Goal: Transaction & Acquisition: Purchase product/service

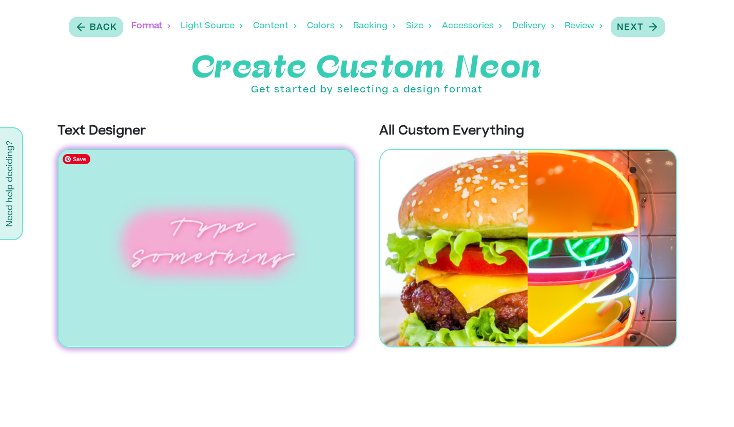
click at [268, 269] on img at bounding box center [206, 248] width 298 height 199
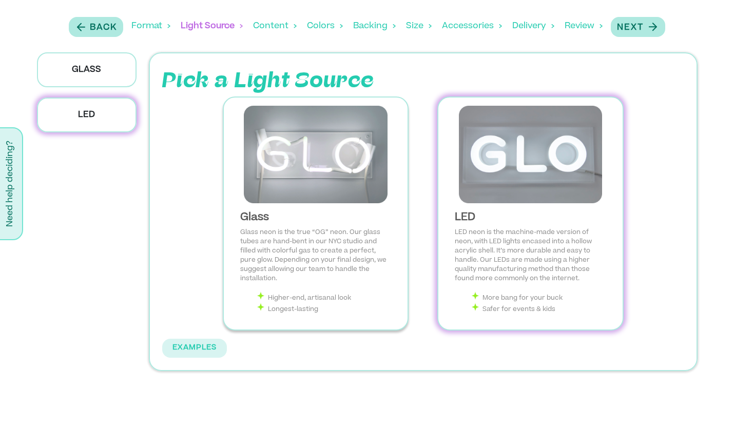
click at [307, 262] on p "Glass neon is the true “OG” neon. Our glass tubes are hand-bent in our NYC stud…" at bounding box center [315, 255] width 151 height 55
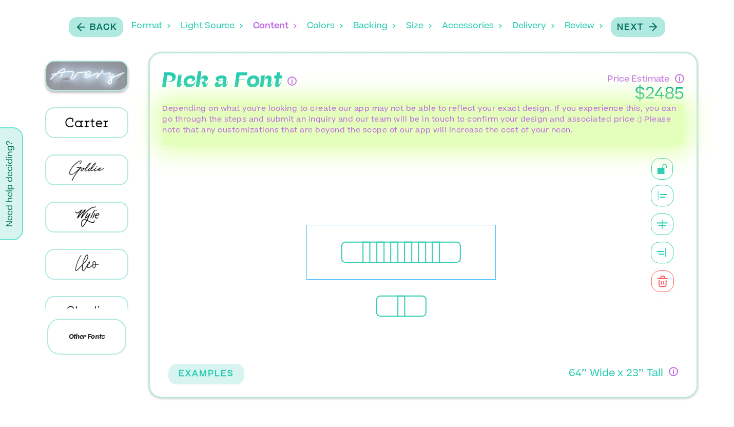
click at [93, 69] on img at bounding box center [87, 76] width 82 height 28
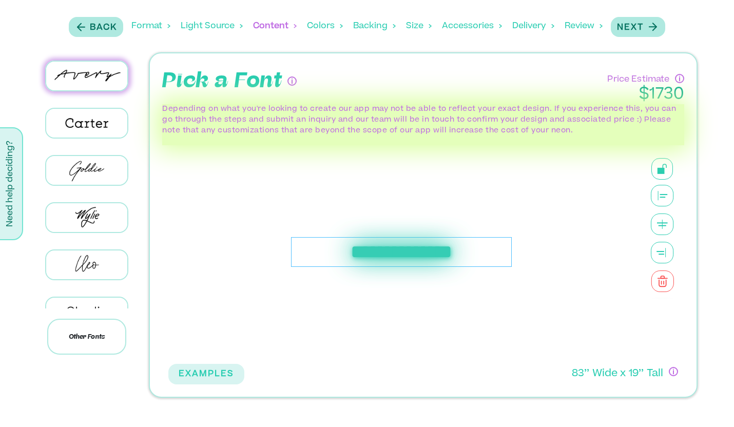
click at [371, 251] on div "**********" at bounding box center [401, 252] width 221 height 30
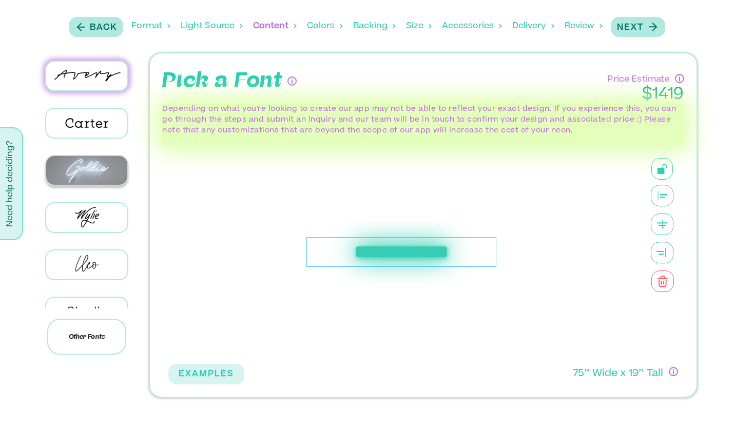
click at [84, 169] on img at bounding box center [87, 170] width 82 height 28
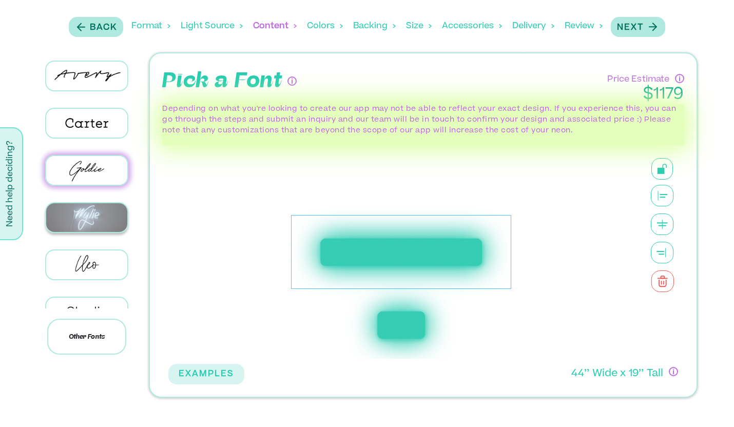
click at [80, 222] on img at bounding box center [87, 217] width 82 height 28
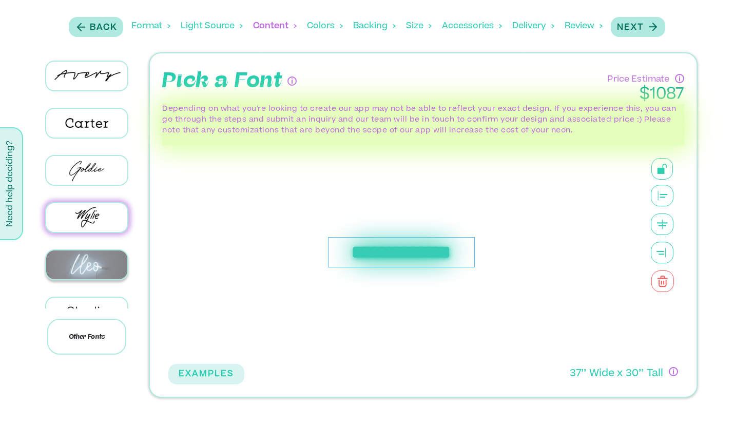
click at [81, 265] on img at bounding box center [87, 264] width 82 height 28
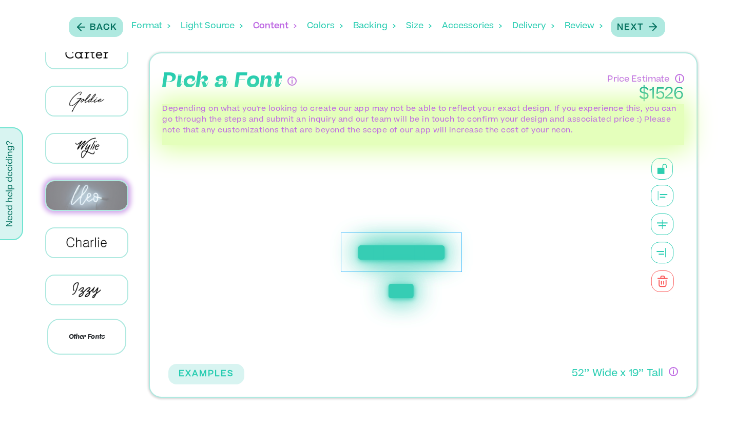
scroll to position [75, 0]
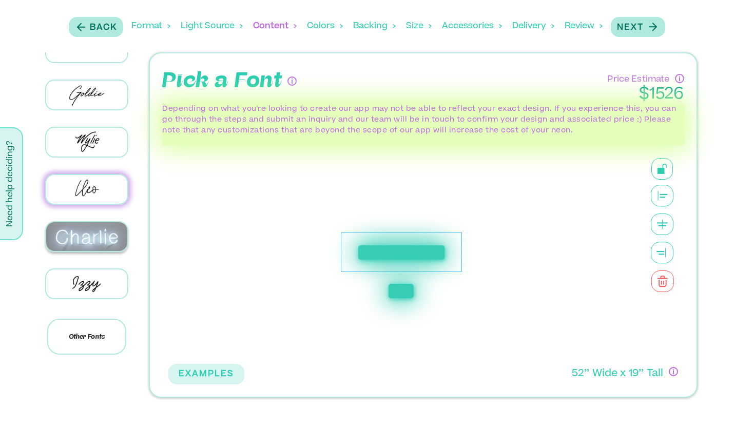
click at [83, 228] on img at bounding box center [87, 236] width 82 height 28
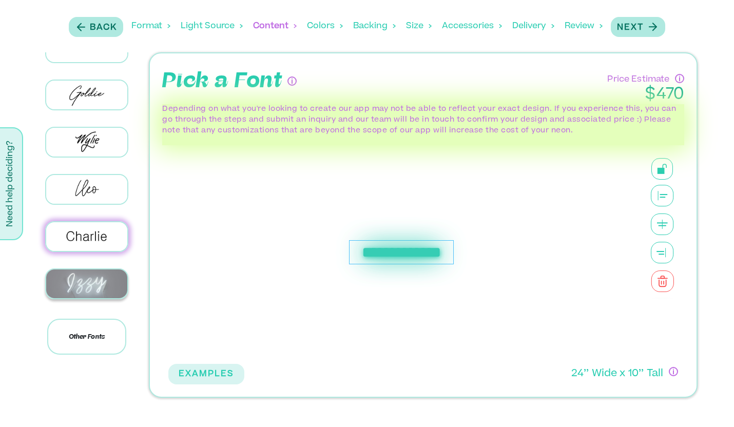
click at [80, 271] on img at bounding box center [87, 283] width 82 height 28
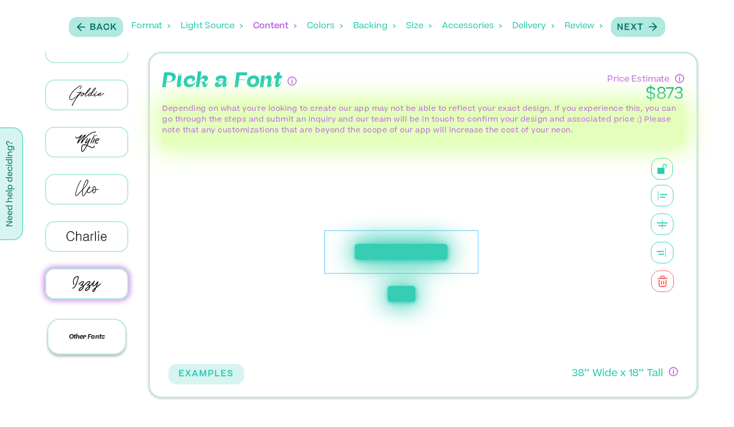
click at [82, 337] on p "Other Fonts" at bounding box center [87, 337] width 80 height 36
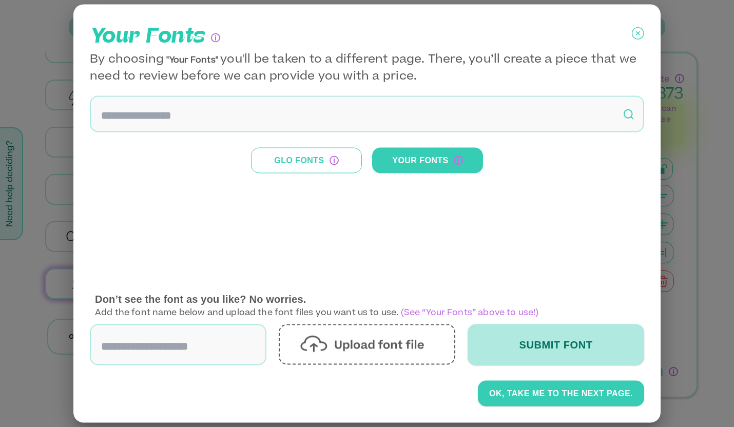
click at [638, 34] on icon at bounding box center [638, 34] width 12 height 26
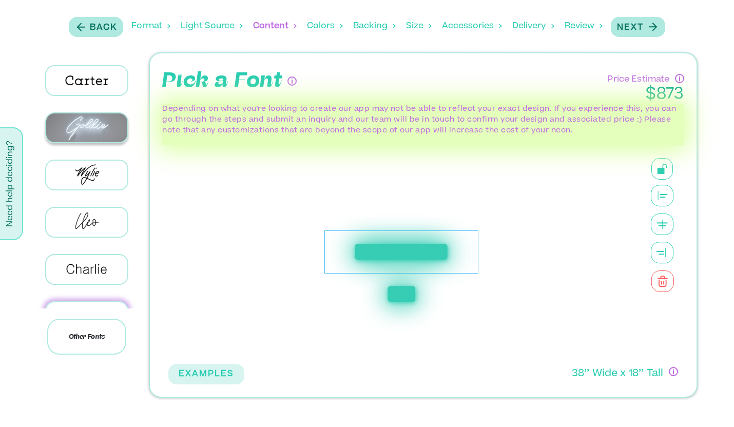
scroll to position [0, 0]
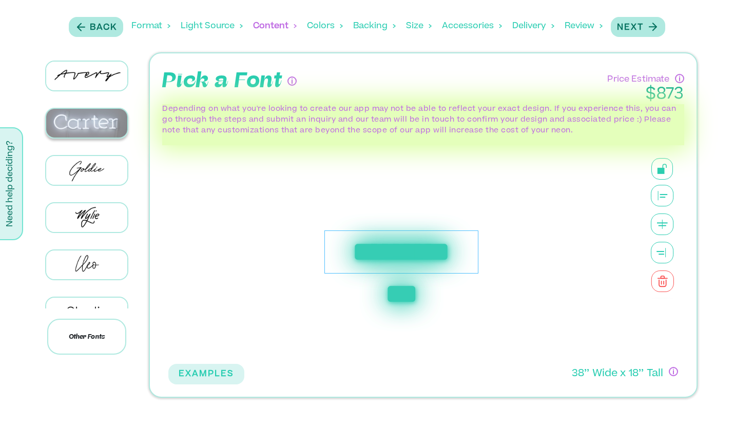
click at [93, 120] on img at bounding box center [87, 123] width 82 height 28
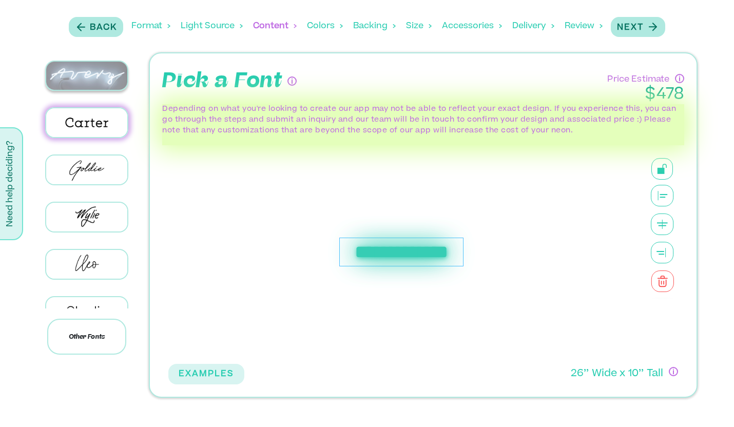
click at [84, 76] on img at bounding box center [87, 76] width 82 height 28
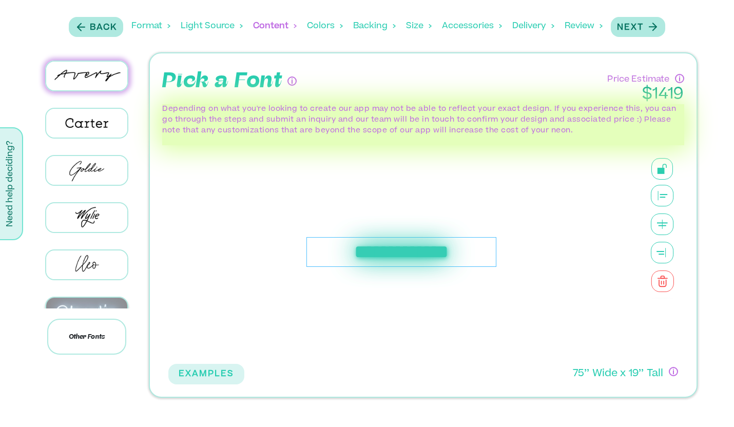
click at [92, 306] on img at bounding box center [87, 312] width 82 height 28
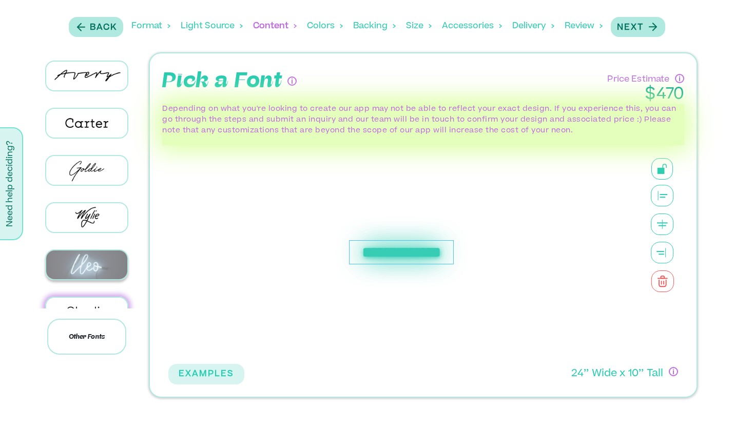
click at [90, 257] on img at bounding box center [87, 264] width 82 height 28
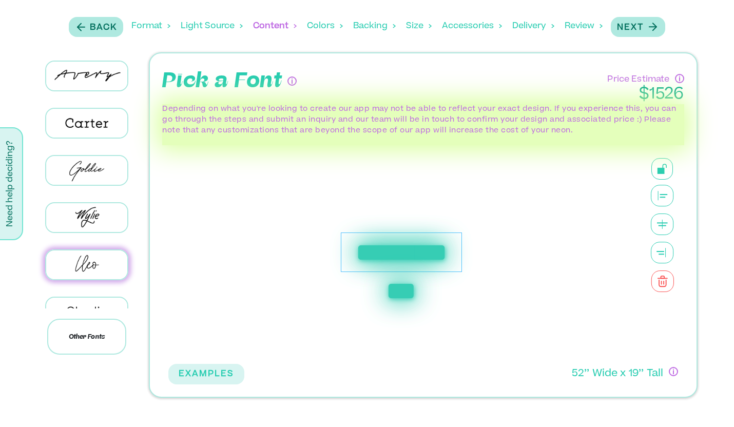
click at [91, 199] on div at bounding box center [87, 217] width 112 height 47
click at [90, 213] on img at bounding box center [87, 217] width 82 height 28
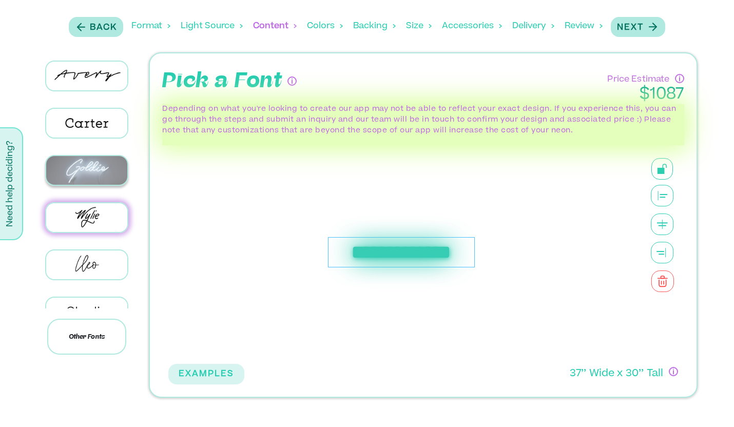
click at [89, 180] on img at bounding box center [87, 170] width 82 height 28
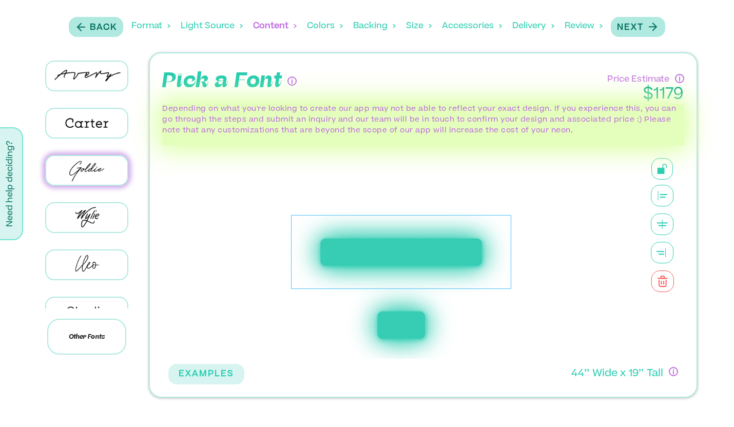
click at [661, 198] on icon at bounding box center [662, 196] width 23 height 22
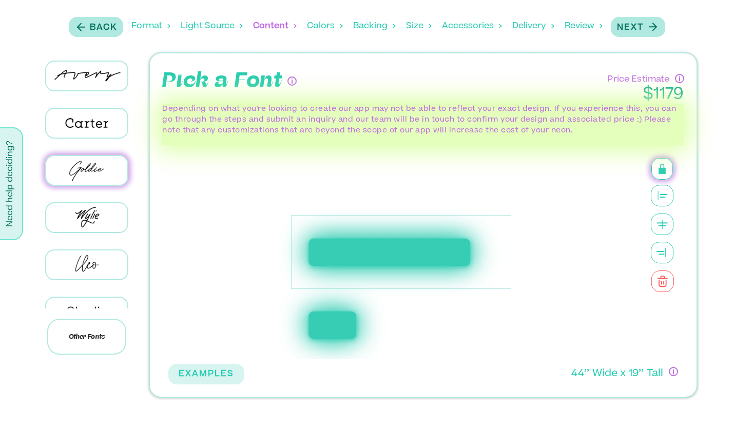
click at [661, 198] on icon at bounding box center [662, 196] width 23 height 22
click at [663, 225] on rect at bounding box center [662, 225] width 8 height 1
click at [660, 246] on icon at bounding box center [662, 253] width 23 height 22
click at [96, 339] on p "Other Fonts" at bounding box center [87, 337] width 80 height 36
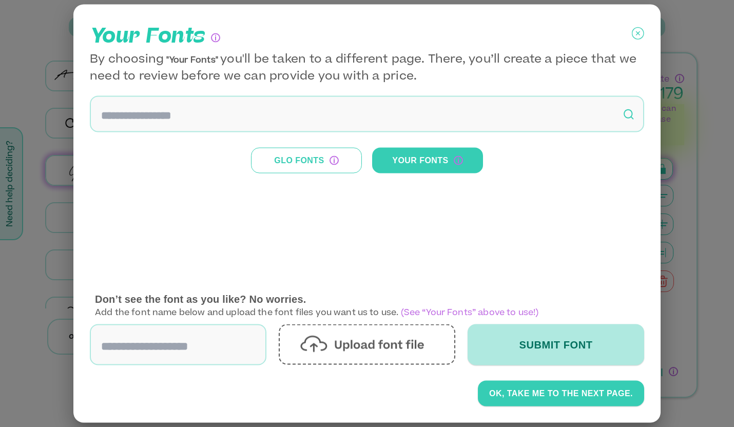
click at [305, 117] on input at bounding box center [367, 114] width 554 height 36
click at [312, 157] on button "Glo Fonts" at bounding box center [306, 161] width 111 height 26
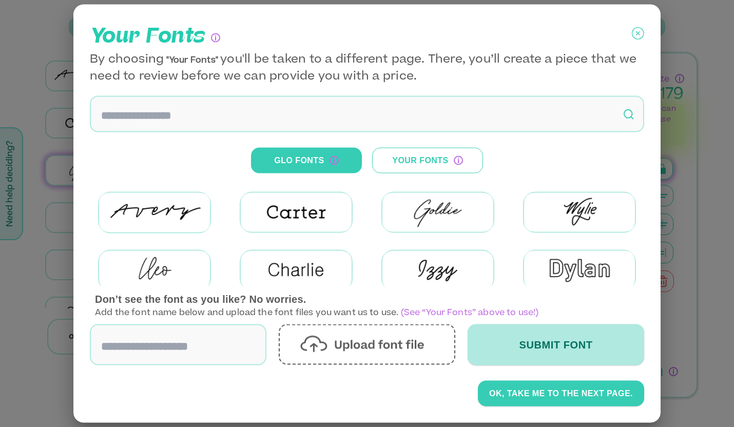
scroll to position [185, 0]
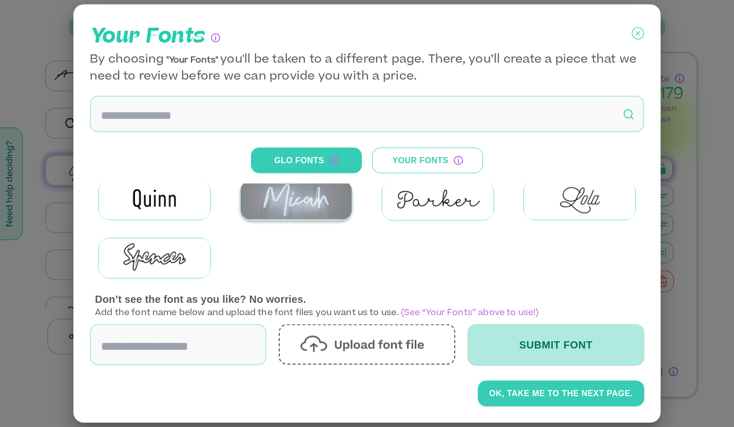
click at [291, 206] on img at bounding box center [296, 200] width 111 height 39
click at [305, 210] on img at bounding box center [296, 200] width 111 height 39
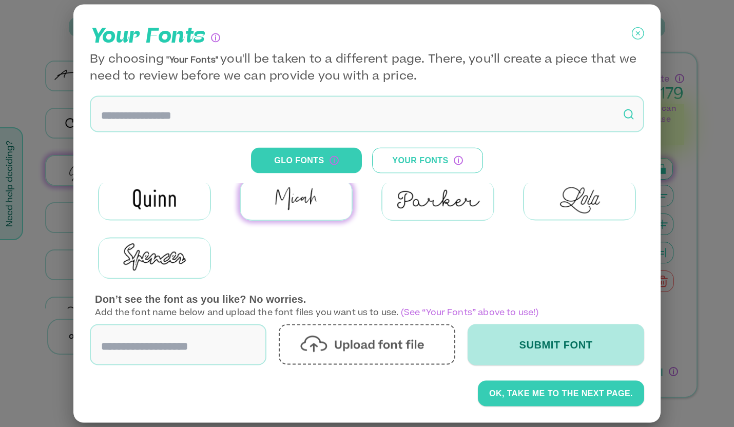
click at [639, 32] on icon at bounding box center [638, 33] width 4 height 4
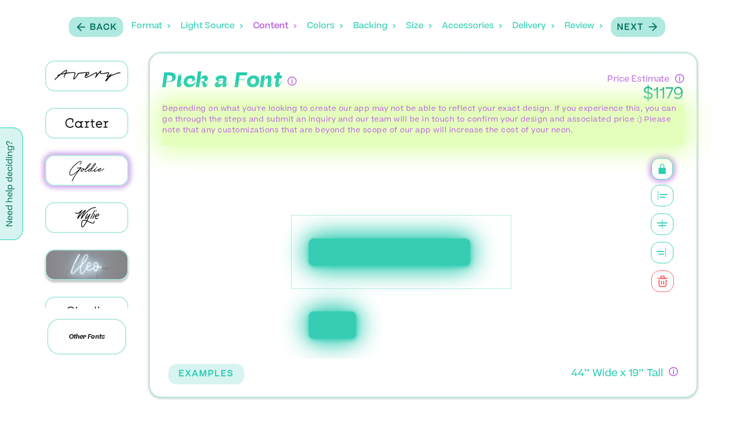
click at [102, 257] on img at bounding box center [87, 264] width 82 height 28
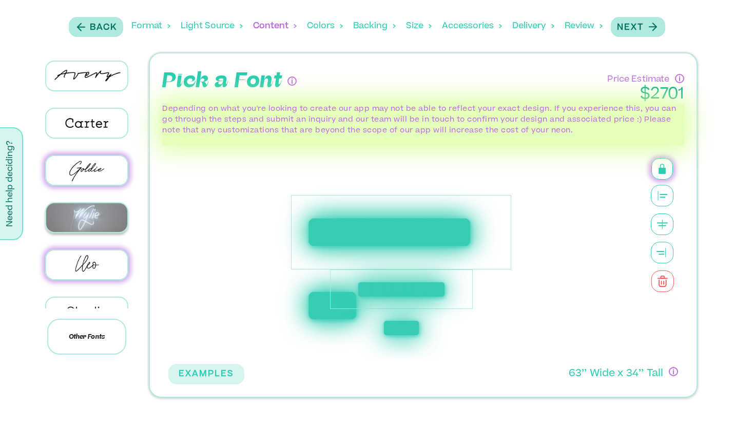
click at [100, 208] on img at bounding box center [87, 217] width 82 height 28
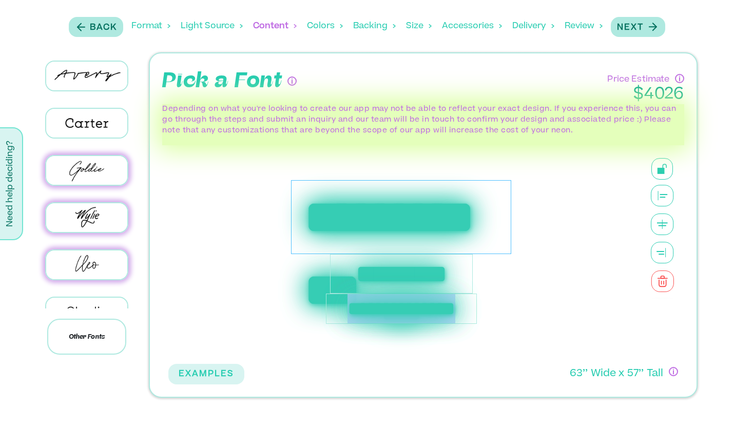
drag, startPoint x: 514, startPoint y: 319, endPoint x: 408, endPoint y: 310, distance: 105.5
click at [408, 310] on div "**********" at bounding box center [401, 251] width 466 height 213
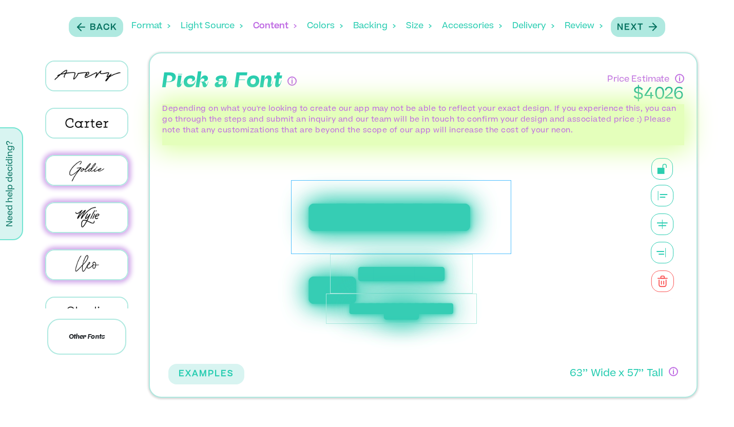
click at [408, 310] on div "**********" at bounding box center [401, 308] width 151 height 30
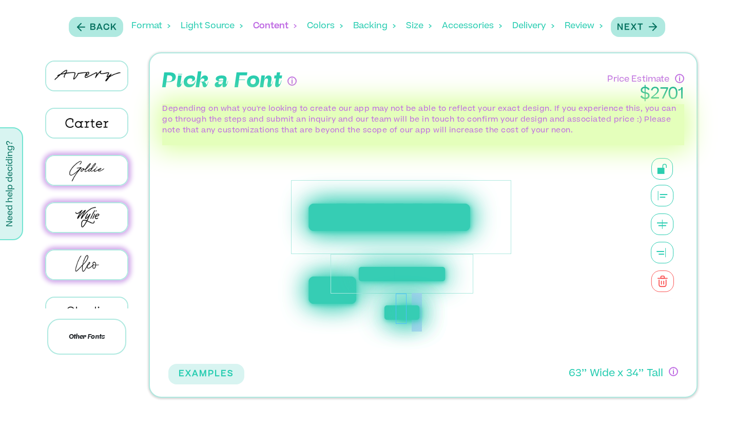
click at [461, 274] on div "**********" at bounding box center [401, 274] width 143 height 40
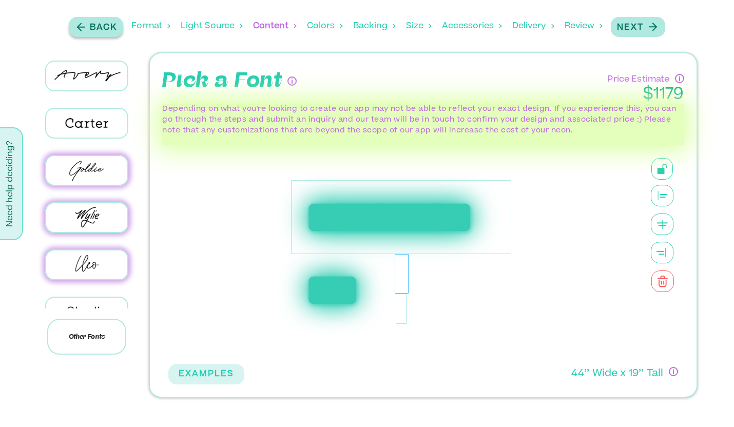
click at [90, 27] on p "Back" at bounding box center [103, 28] width 27 height 12
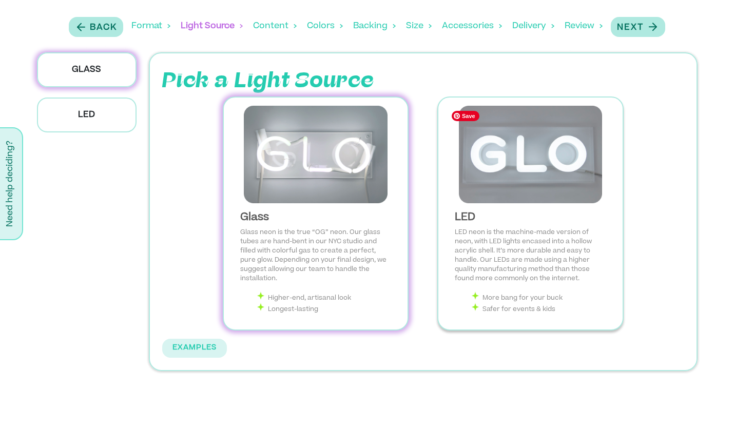
click at [506, 180] on img at bounding box center [530, 154] width 168 height 97
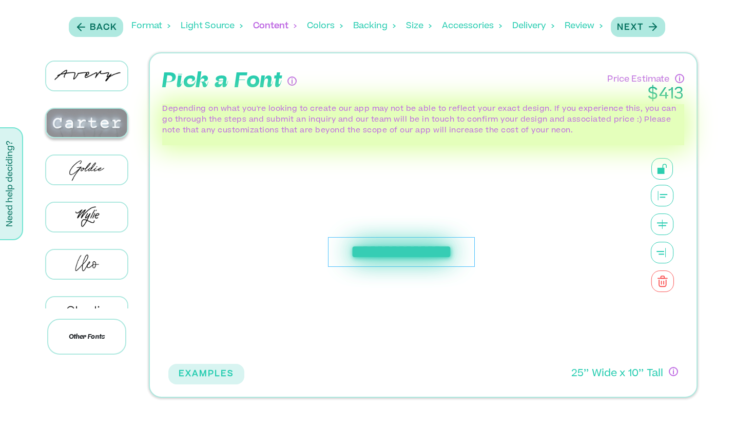
click at [105, 124] on img at bounding box center [87, 123] width 82 height 28
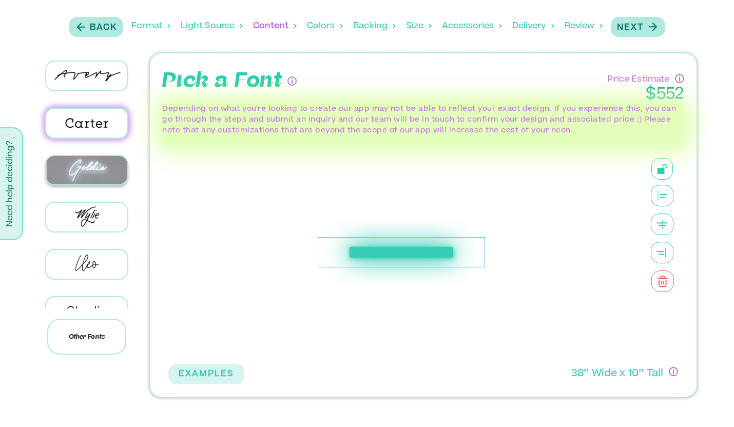
click at [88, 161] on img at bounding box center [87, 170] width 82 height 28
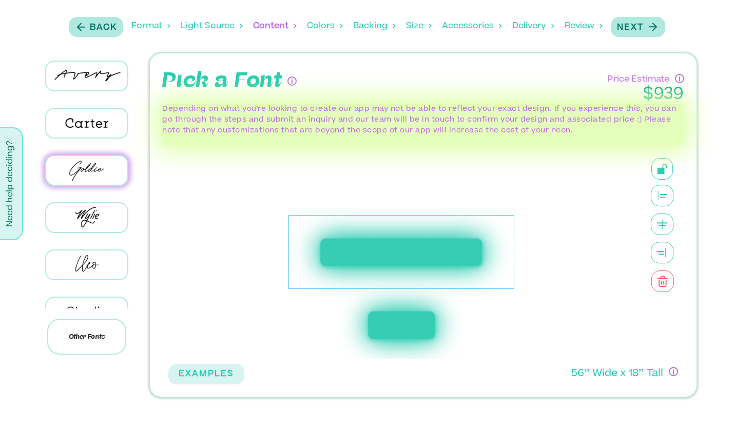
click at [417, 252] on div "**********" at bounding box center [400, 252] width 225 height 74
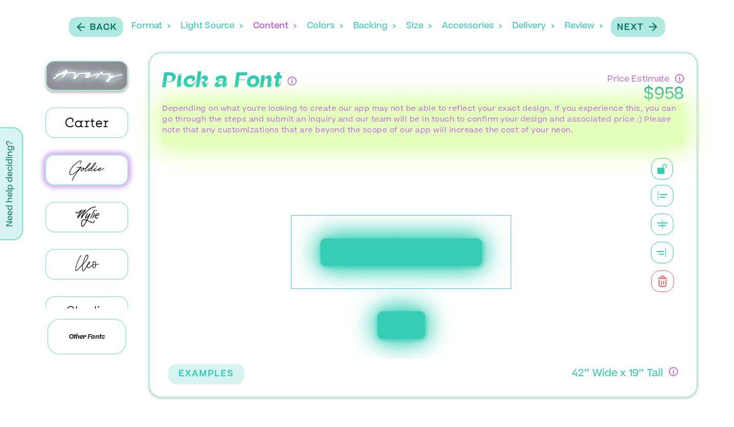
click at [97, 84] on img at bounding box center [87, 76] width 82 height 28
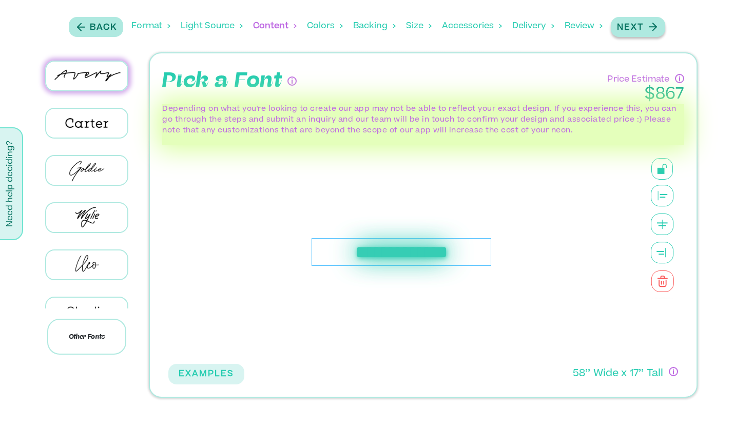
click at [645, 29] on div "Next" at bounding box center [638, 27] width 42 height 14
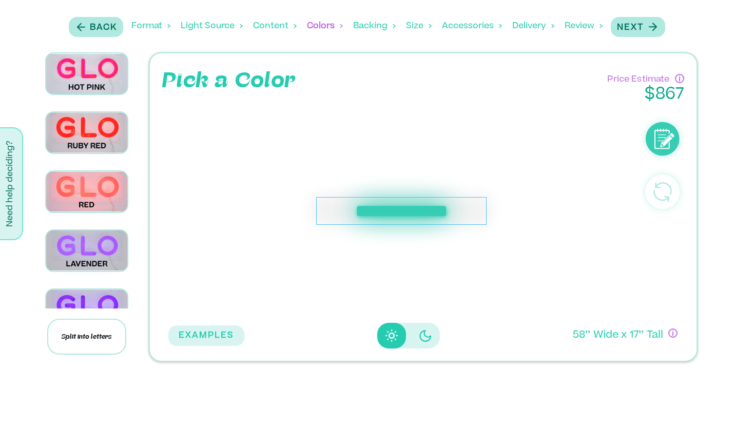
scroll to position [366, 0]
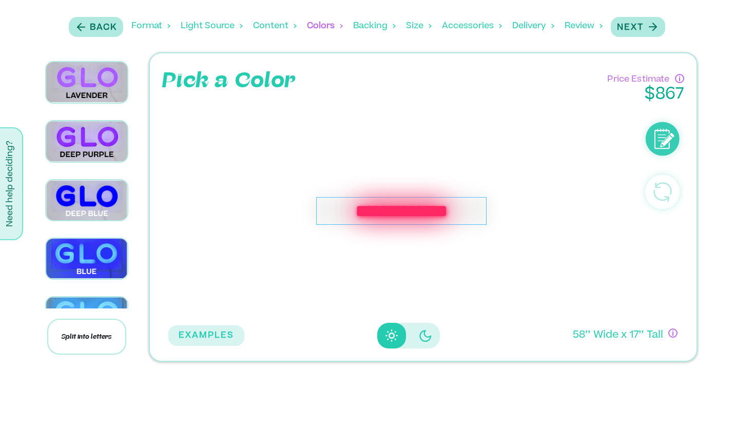
scroll to position [437, 0]
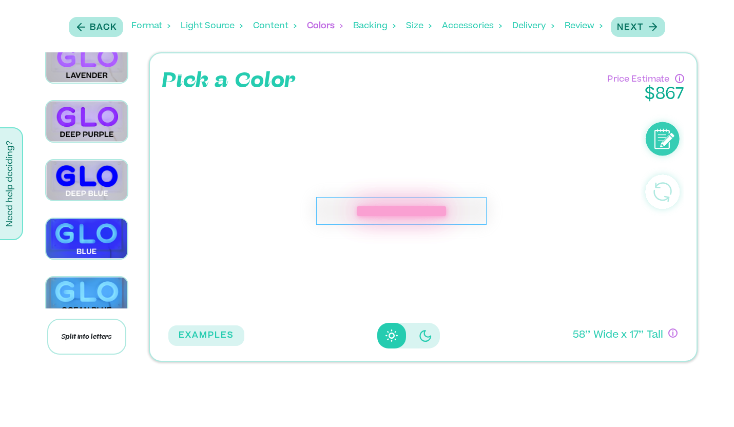
click at [415, 342] on button "Disabled elevation buttons" at bounding box center [425, 336] width 29 height 26
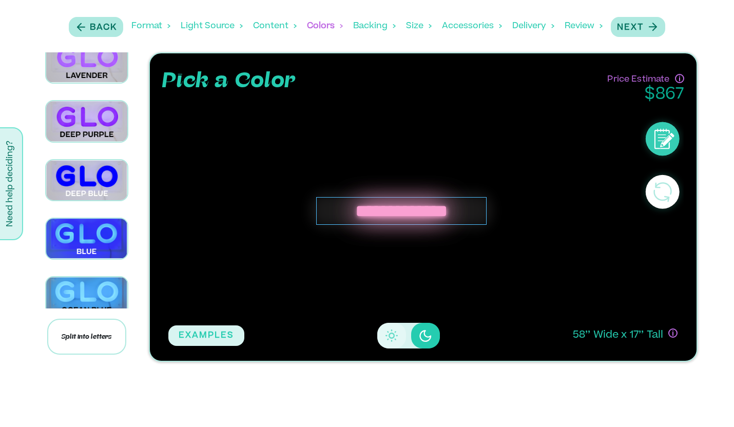
click at [378, 337] on button "Disabled elevation buttons" at bounding box center [391, 336] width 29 height 26
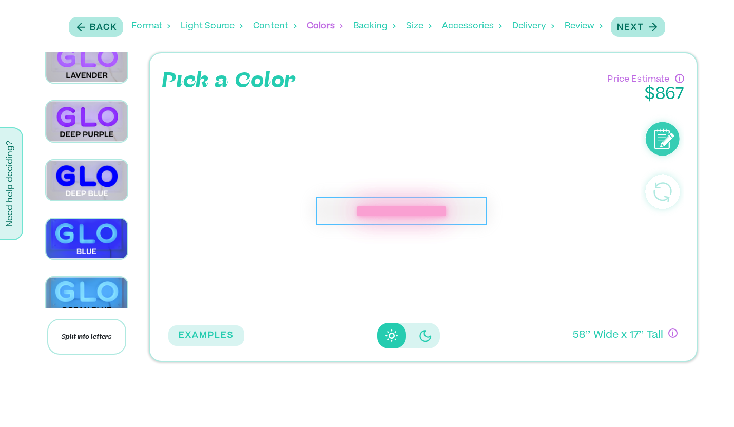
click at [423, 336] on icon "Disabled elevation buttons" at bounding box center [425, 336] width 12 height 12
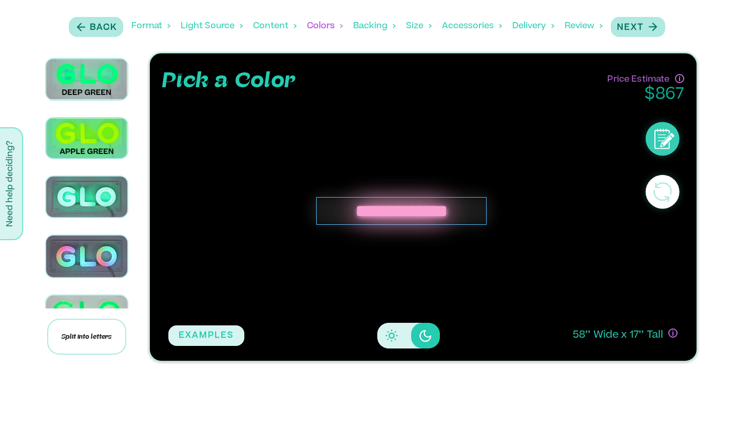
scroll to position [967, 0]
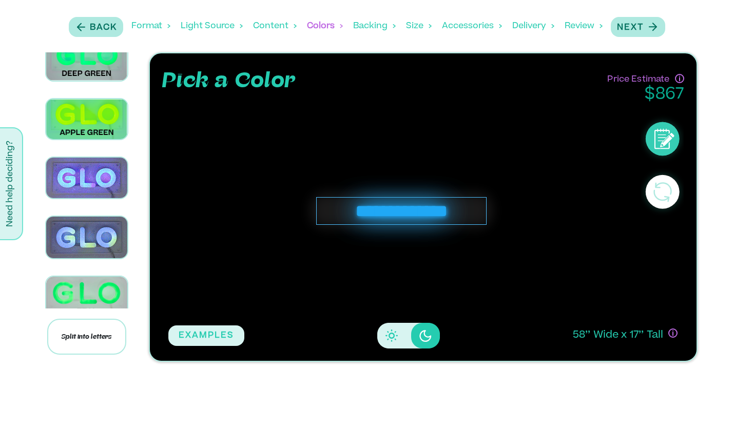
scroll to position [1117, 0]
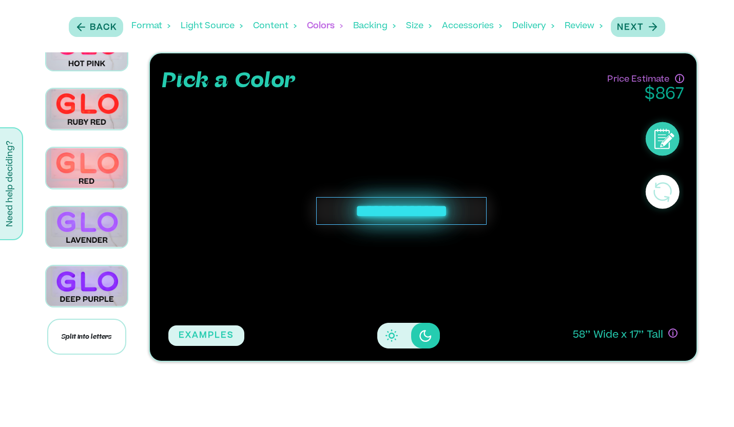
scroll to position [72, 0]
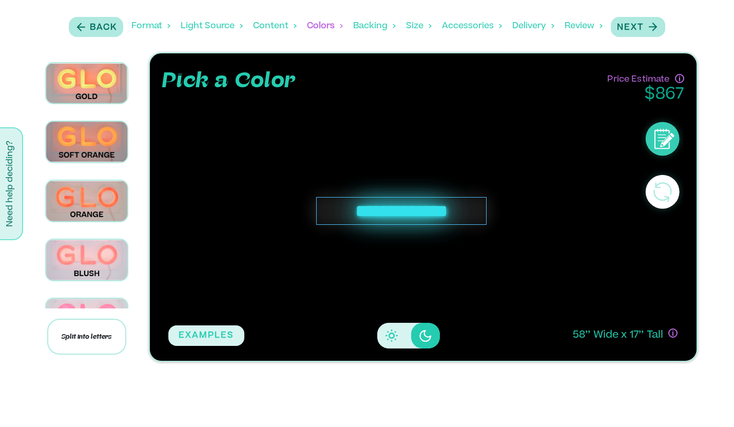
click at [92, 26] on img at bounding box center [87, 26] width 82 height 0
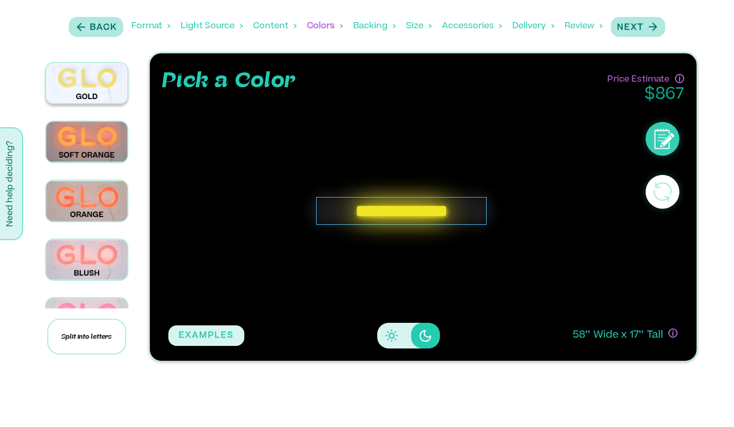
scroll to position [0, 0]
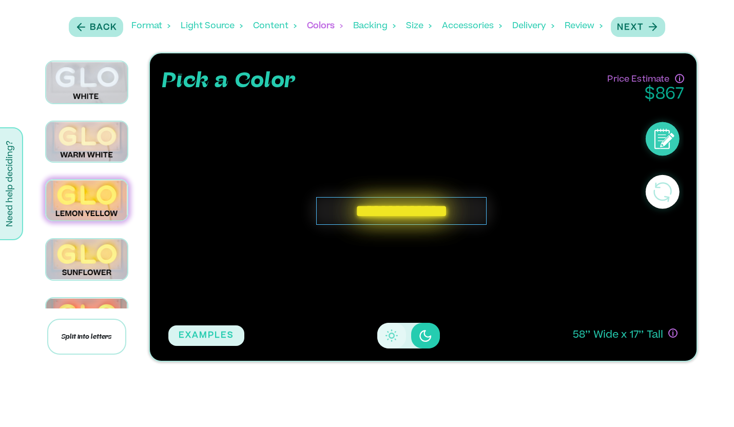
click at [398, 340] on button "Disabled elevation buttons" at bounding box center [391, 336] width 29 height 26
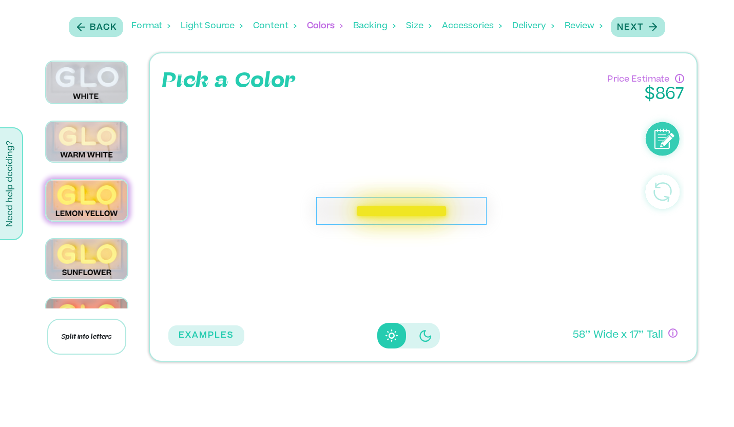
click at [426, 339] on icon "Disabled elevation buttons" at bounding box center [425, 335] width 12 height 12
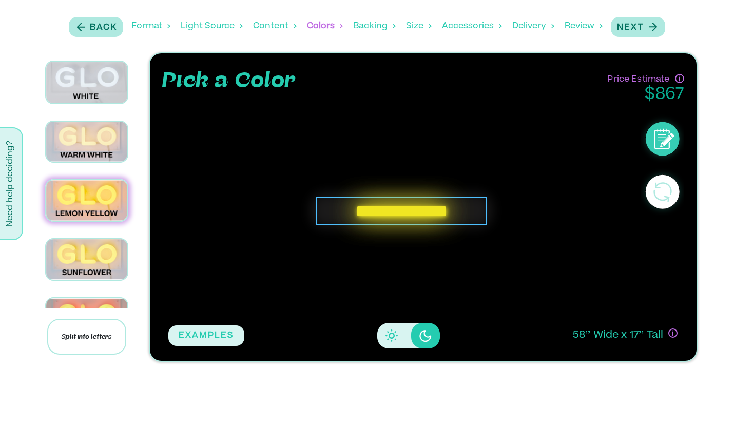
click at [453, 27] on div "Accessories" at bounding box center [472, 26] width 60 height 32
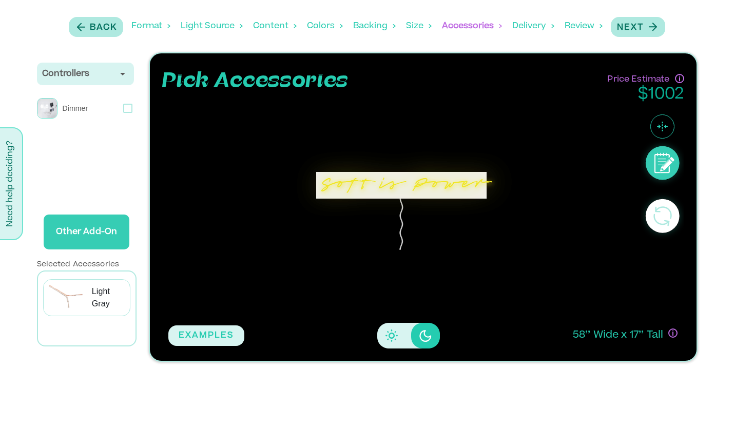
click at [508, 30] on div "Back Format Light Source Content Colors Backing Backing Color Size Accessories …" at bounding box center [367, 26] width 602 height 42
click at [524, 30] on div "Delivery" at bounding box center [533, 26] width 42 height 32
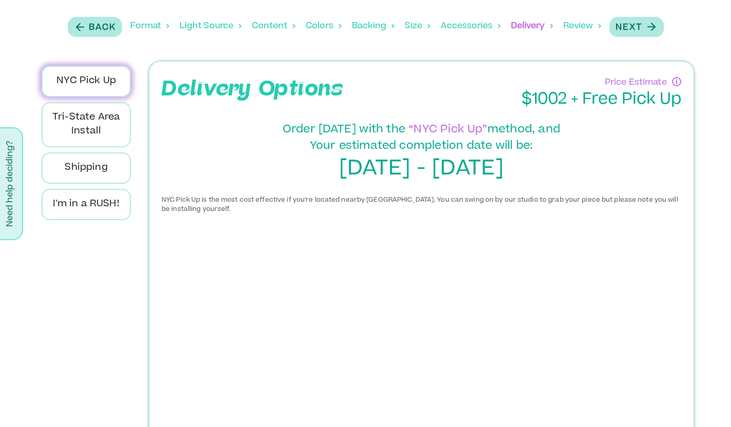
click at [198, 26] on div "Light Source" at bounding box center [211, 26] width 62 height 32
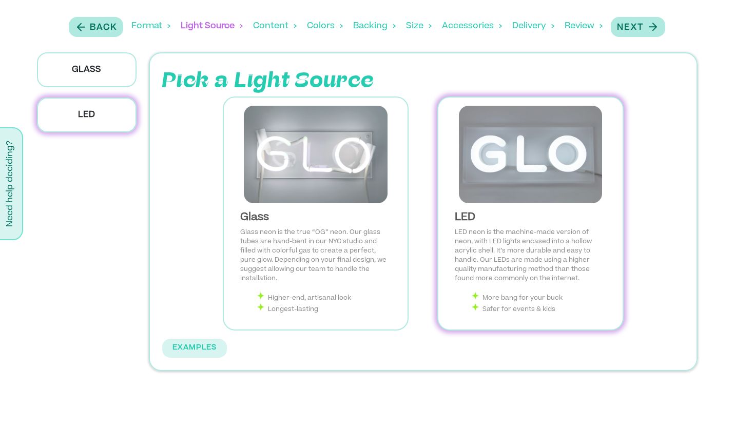
click at [140, 29] on div "Format" at bounding box center [150, 26] width 39 height 32
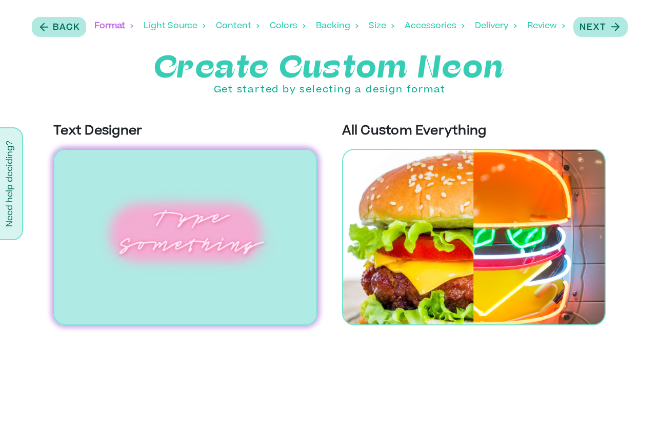
click at [216, 235] on img at bounding box center [185, 237] width 264 height 176
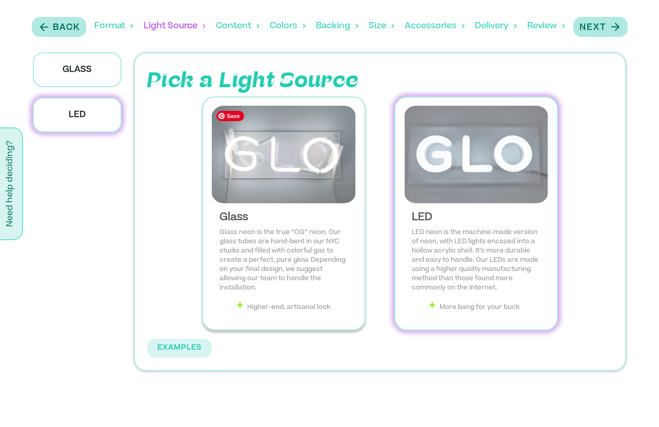
click at [290, 196] on img at bounding box center [283, 154] width 145 height 97
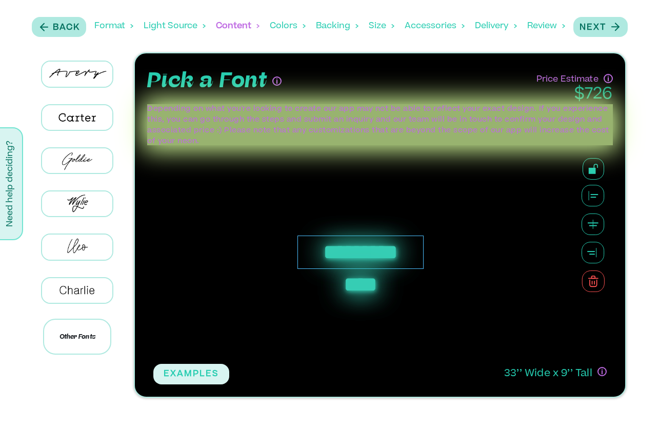
click at [339, 254] on div "**********" at bounding box center [361, 251] width 126 height 33
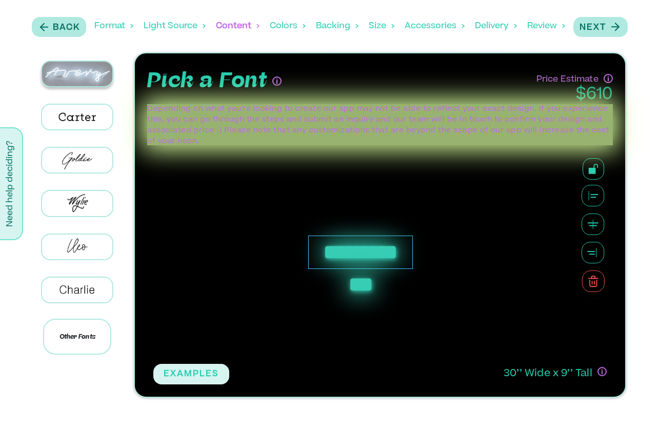
click at [89, 67] on img at bounding box center [77, 74] width 70 height 25
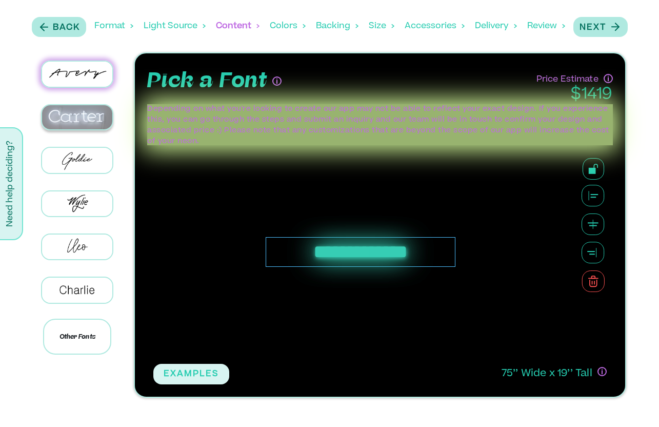
click at [82, 122] on img at bounding box center [77, 117] width 70 height 25
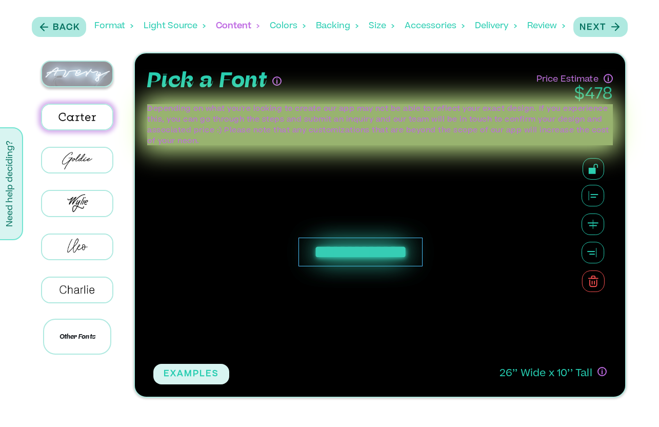
click at [74, 65] on img at bounding box center [77, 74] width 70 height 25
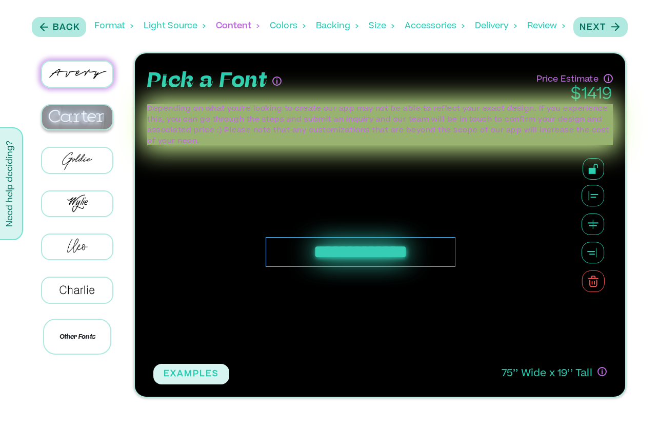
click at [75, 116] on img at bounding box center [77, 117] width 70 height 25
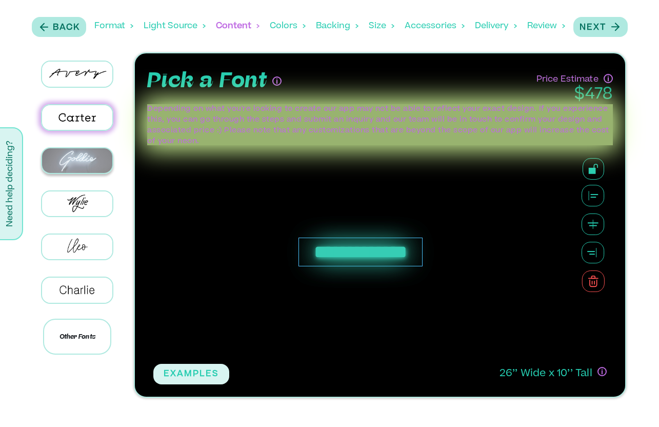
click at [70, 158] on img at bounding box center [77, 160] width 70 height 25
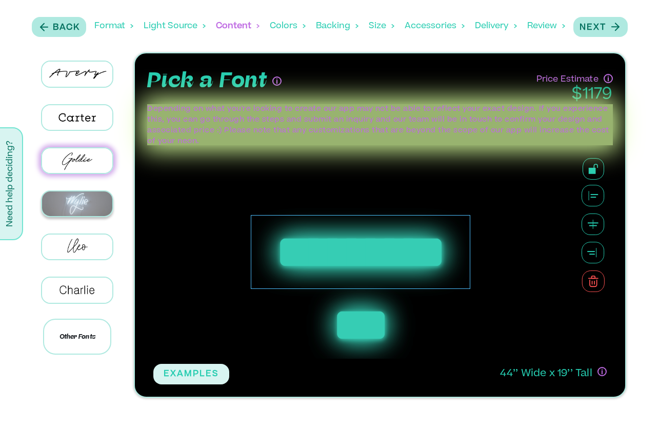
click at [74, 208] on img at bounding box center [77, 203] width 70 height 25
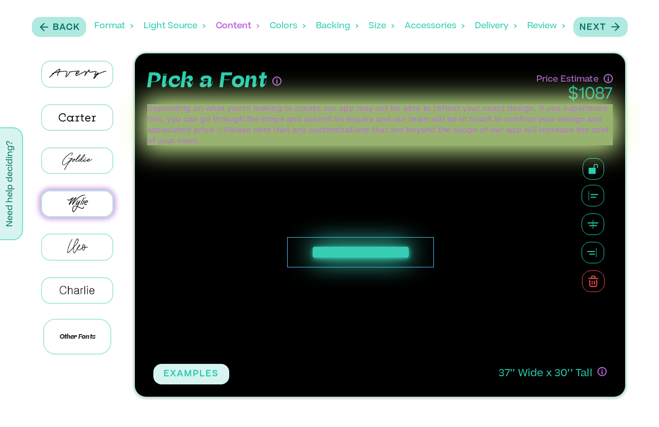
click at [74, 262] on div at bounding box center [77, 246] width 101 height 43
click at [74, 242] on img at bounding box center [77, 246] width 70 height 25
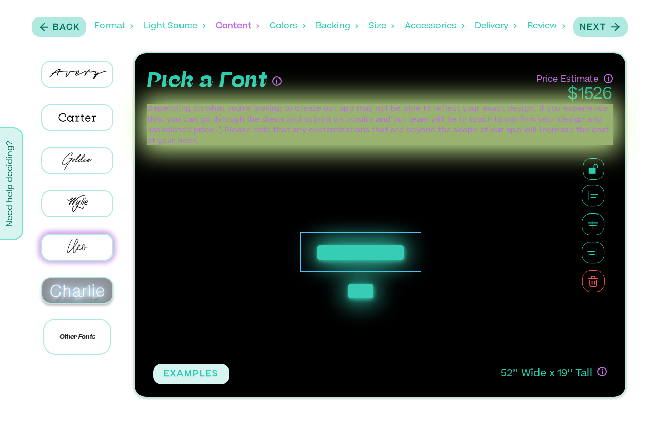
click at [74, 289] on img at bounding box center [77, 290] width 70 height 25
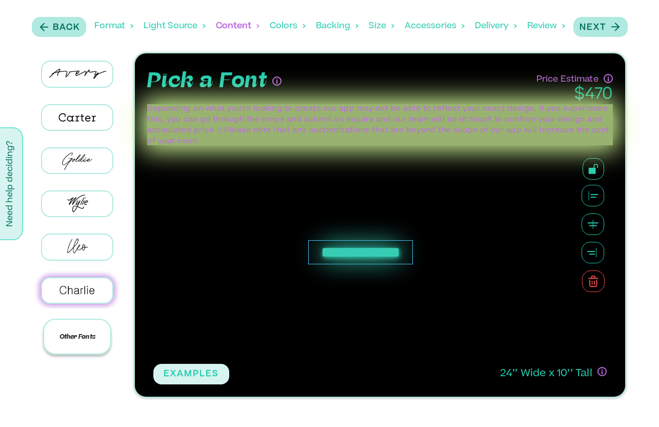
click at [69, 342] on p "Other Fonts" at bounding box center [77, 337] width 68 height 36
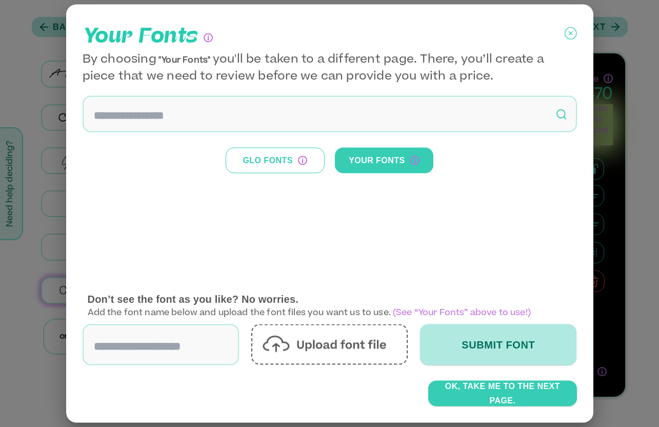
click at [267, 160] on button "Glo Fonts" at bounding box center [275, 161] width 99 height 26
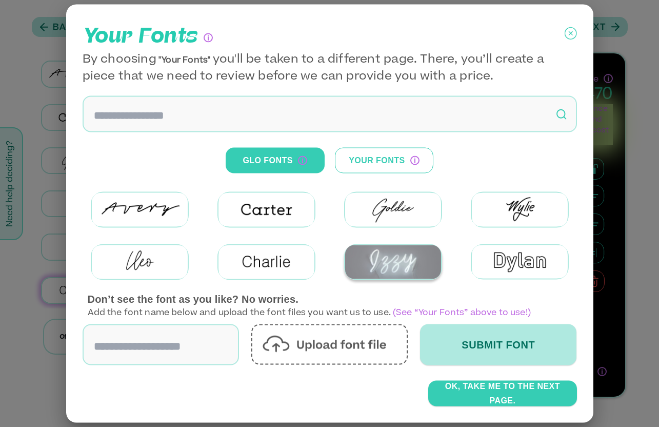
click at [399, 264] on img at bounding box center [393, 261] width 96 height 33
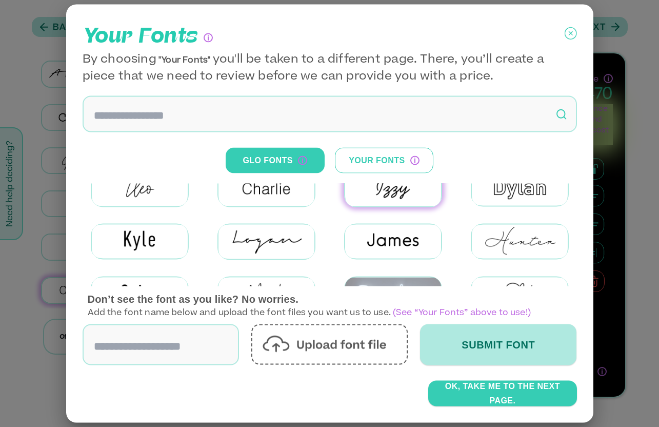
scroll to position [37, 0]
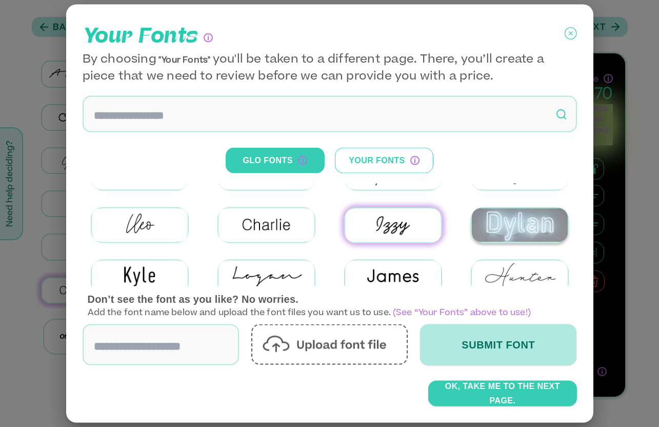
click at [519, 240] on img at bounding box center [520, 224] width 96 height 33
click at [507, 213] on img at bounding box center [520, 224] width 96 height 33
click at [514, 228] on img at bounding box center [520, 224] width 96 height 33
click at [570, 31] on icon at bounding box center [571, 34] width 12 height 26
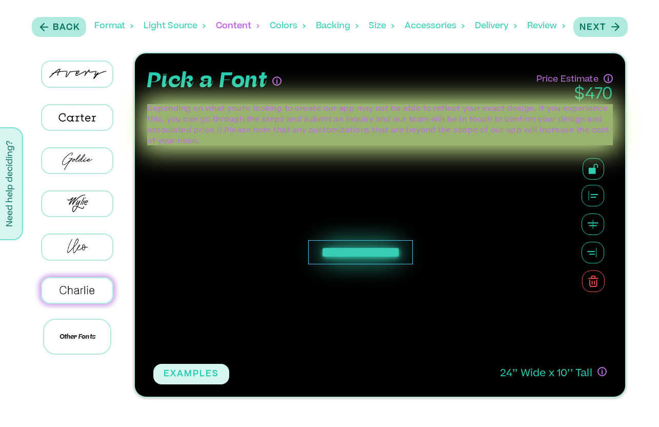
click at [352, 253] on div "**********" at bounding box center [360, 252] width 105 height 24
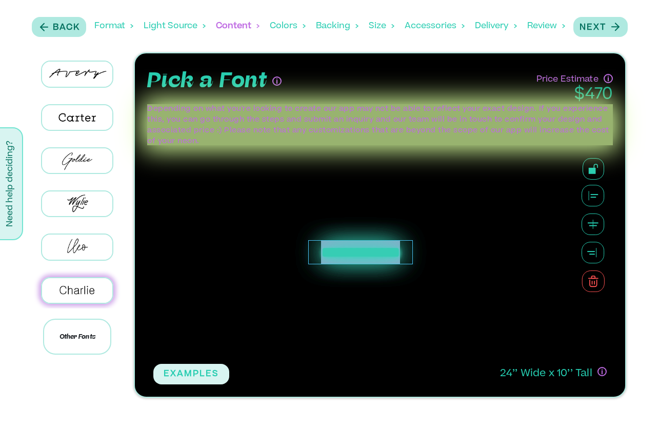
click at [352, 253] on div "**********" at bounding box center [360, 252] width 105 height 24
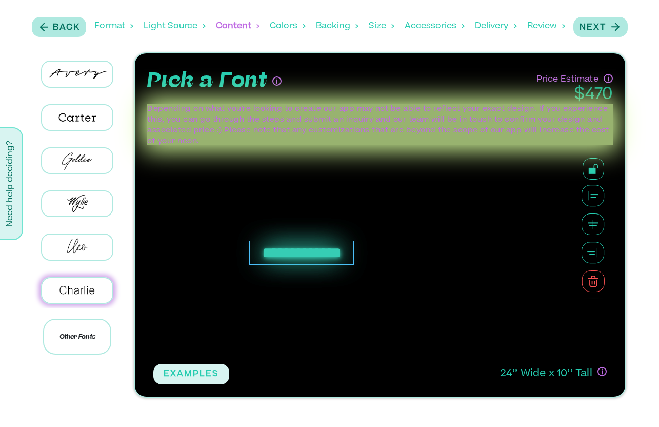
drag, startPoint x: 410, startPoint y: 254, endPoint x: 352, endPoint y: 254, distance: 58.0
click at [351, 254] on div "**********" at bounding box center [301, 253] width 105 height 24
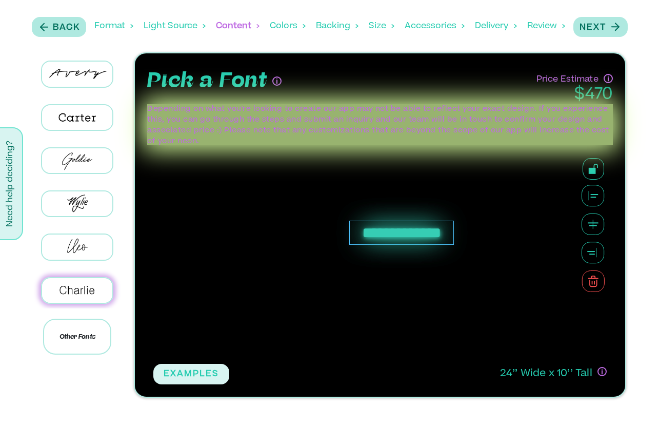
drag, startPoint x: 352, startPoint y: 254, endPoint x: 451, endPoint y: 234, distance: 101.5
click at [451, 234] on div "**********" at bounding box center [401, 233] width 105 height 24
click at [423, 296] on div "**********" at bounding box center [360, 251] width 415 height 213
click at [70, 194] on img at bounding box center [77, 203] width 70 height 25
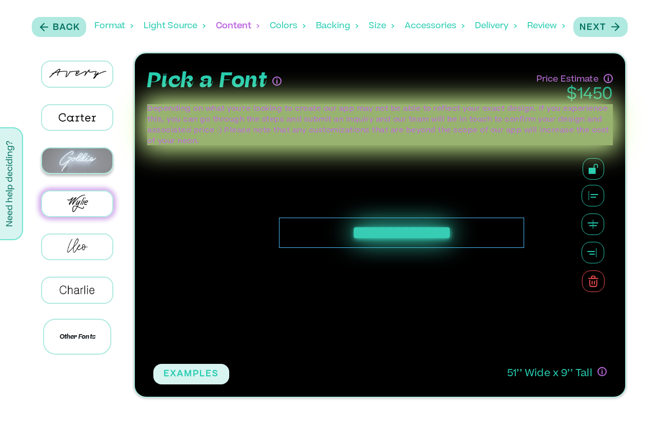
click at [71, 156] on img at bounding box center [77, 160] width 70 height 25
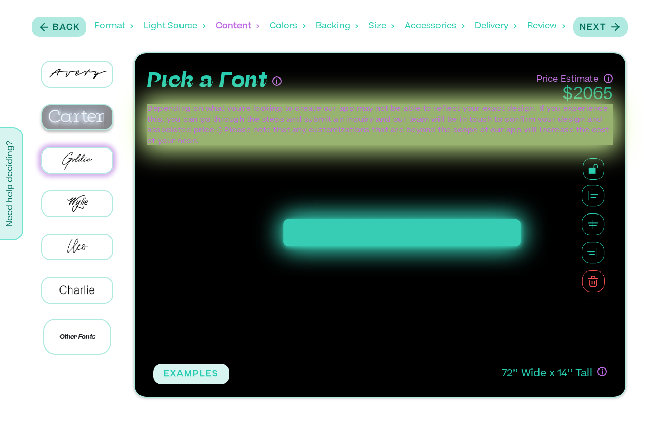
click at [72, 107] on img at bounding box center [77, 117] width 70 height 25
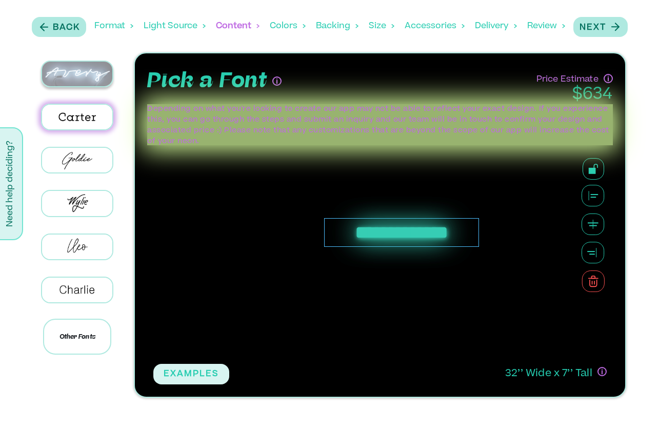
click at [91, 77] on img at bounding box center [77, 74] width 70 height 25
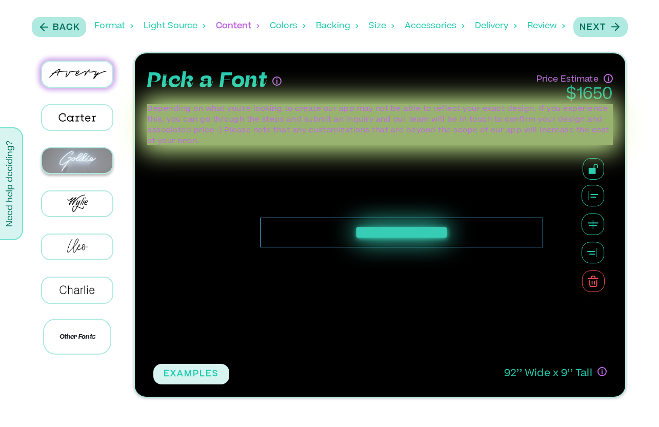
click at [86, 159] on img at bounding box center [77, 160] width 70 height 25
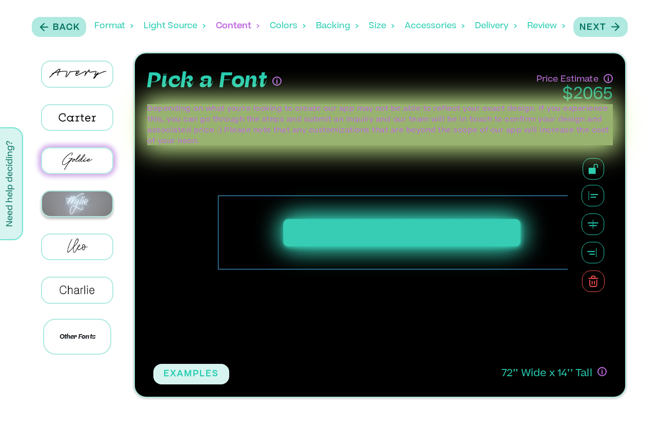
click at [88, 195] on img at bounding box center [77, 203] width 70 height 25
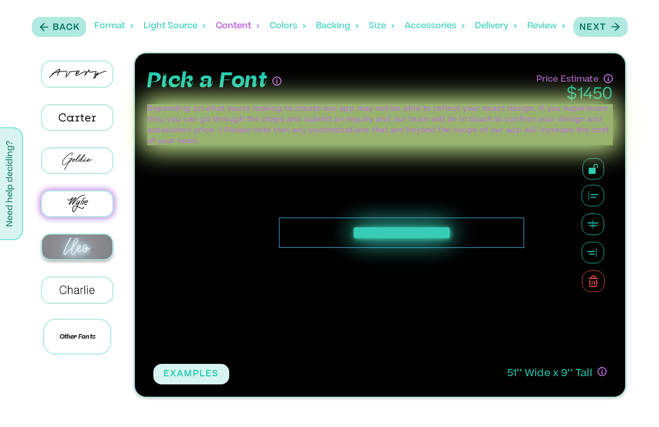
click at [77, 240] on img at bounding box center [77, 246] width 70 height 25
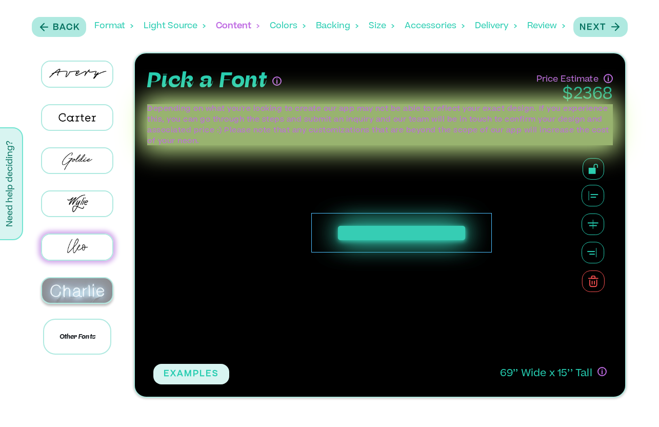
click at [88, 284] on img at bounding box center [77, 290] width 70 height 25
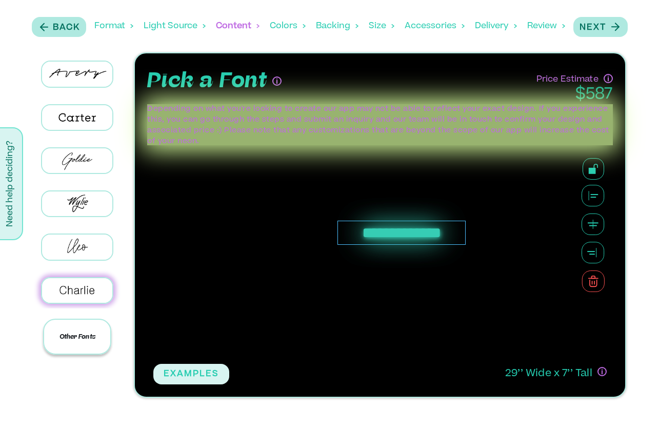
click at [87, 333] on p "Other Fonts" at bounding box center [77, 337] width 68 height 36
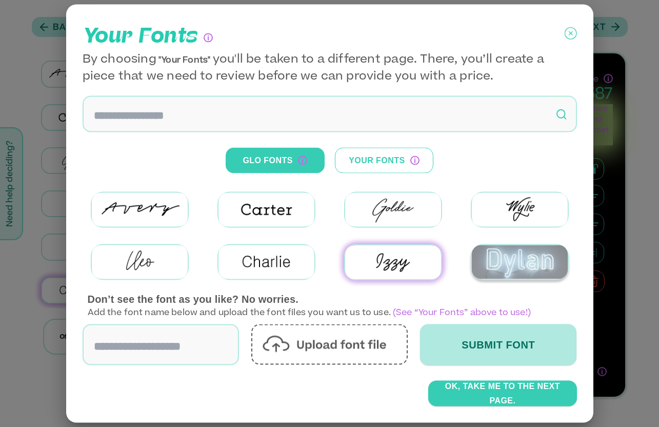
click at [519, 249] on img at bounding box center [520, 261] width 96 height 33
click at [573, 30] on icon at bounding box center [571, 34] width 12 height 26
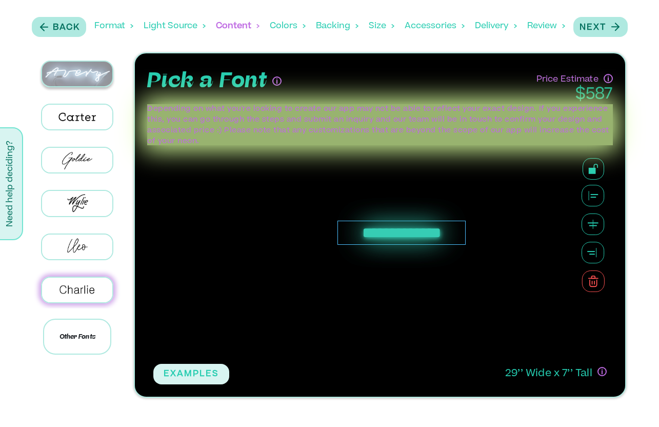
click at [99, 80] on img at bounding box center [77, 74] width 70 height 25
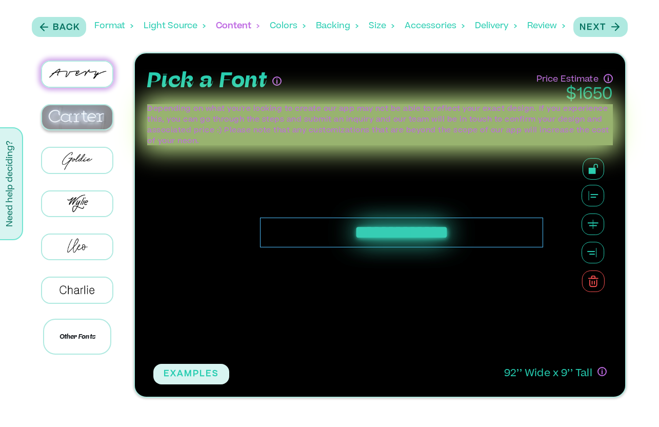
click at [80, 116] on img at bounding box center [77, 117] width 70 height 25
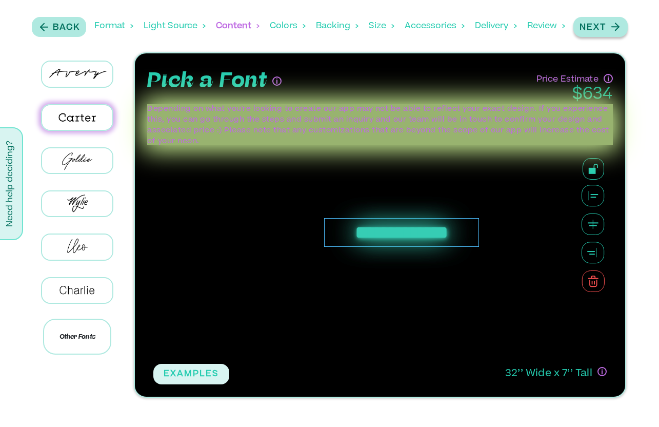
click at [614, 19] on button "Next" at bounding box center [601, 27] width 54 height 20
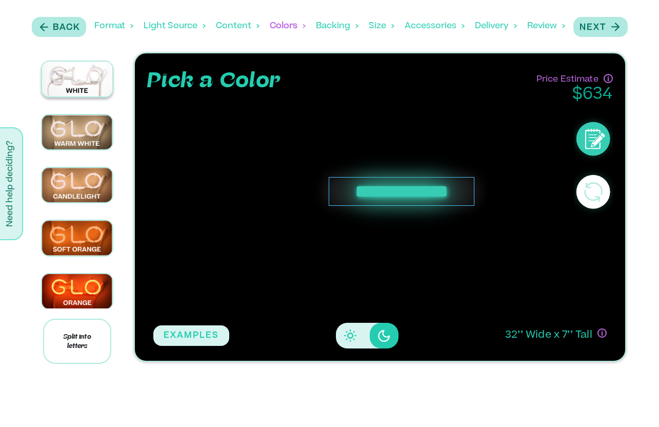
click at [75, 65] on img at bounding box center [77, 79] width 70 height 35
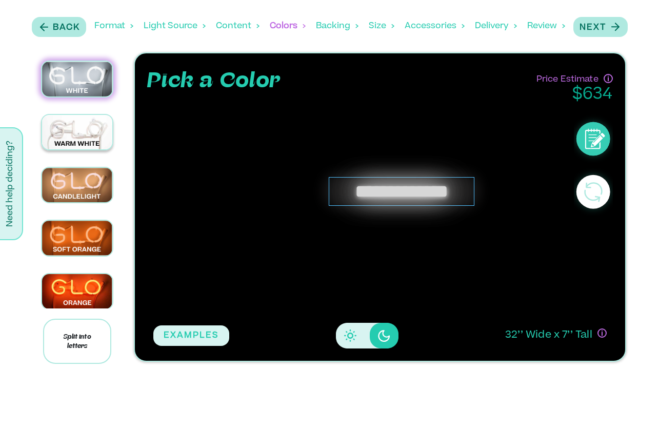
click at [73, 134] on img at bounding box center [77, 132] width 70 height 35
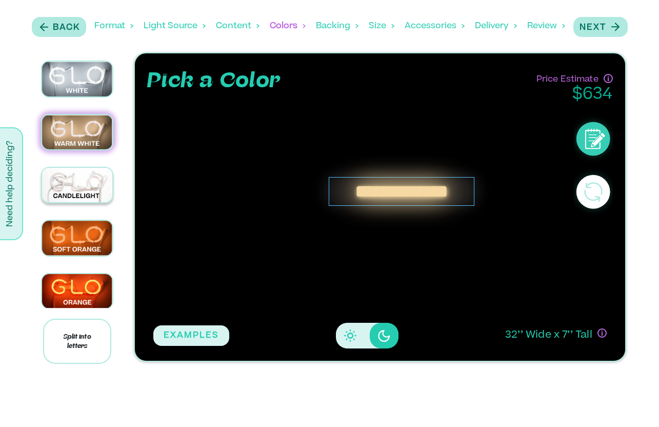
click at [69, 172] on img at bounding box center [77, 185] width 70 height 34
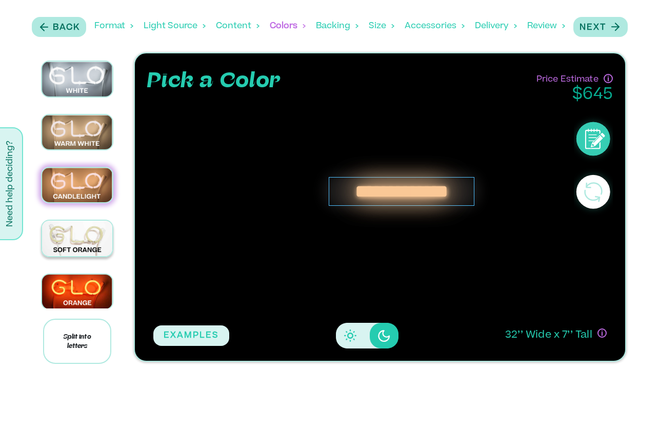
click at [76, 221] on img at bounding box center [77, 238] width 70 height 35
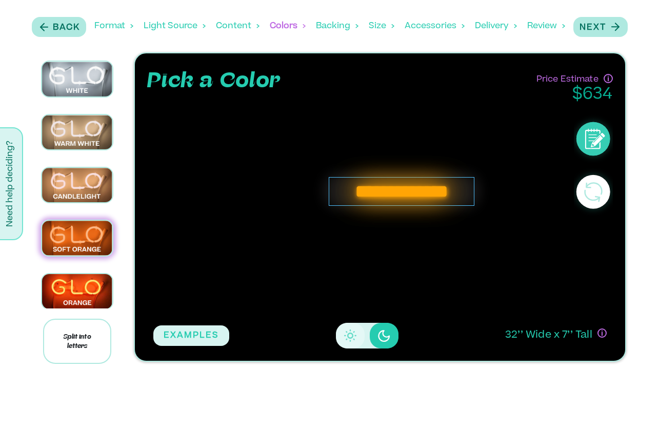
click at [354, 331] on icon "Disabled elevation buttons" at bounding box center [350, 335] width 12 height 12
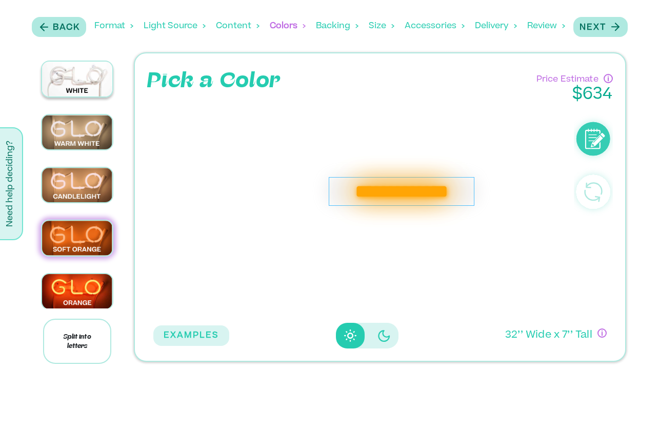
click at [82, 69] on img at bounding box center [77, 79] width 70 height 35
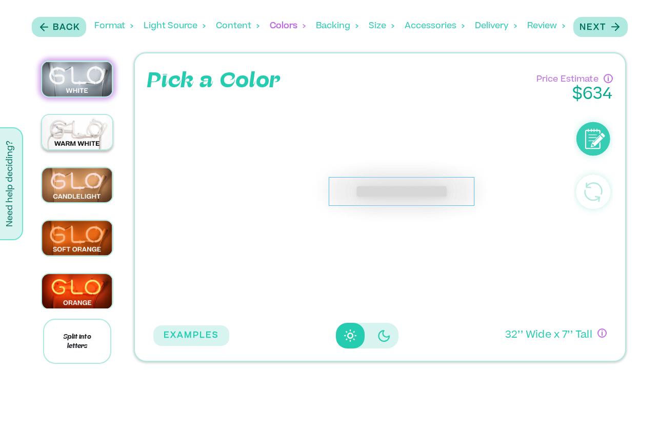
click at [88, 126] on img at bounding box center [77, 132] width 70 height 35
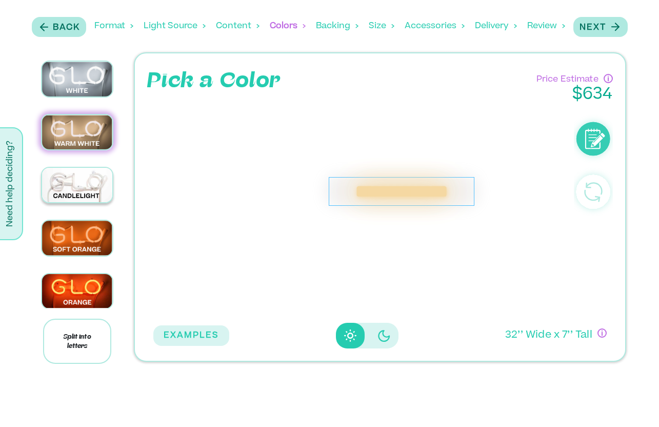
click at [74, 182] on img at bounding box center [77, 185] width 70 height 34
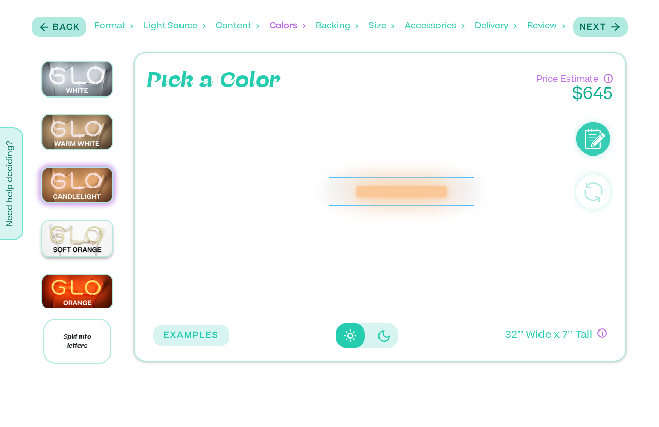
click at [89, 240] on img at bounding box center [77, 238] width 70 height 35
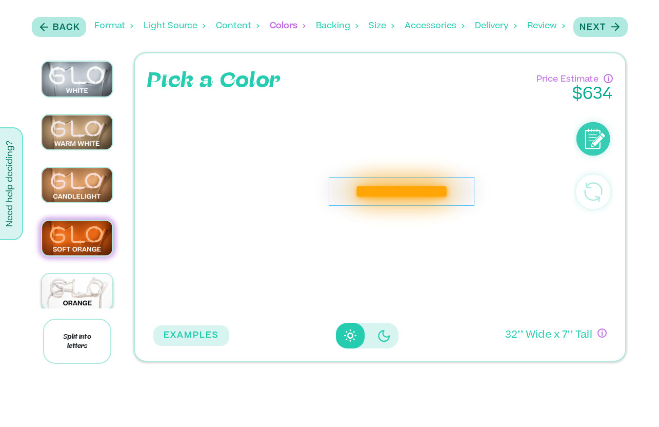
click at [94, 278] on img at bounding box center [77, 291] width 70 height 35
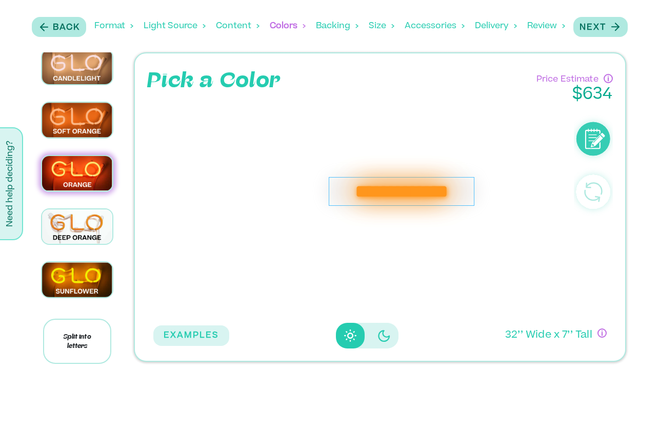
scroll to position [167, 0]
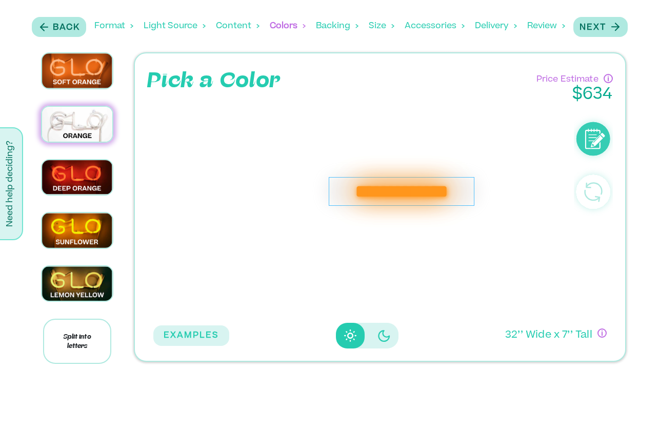
click at [94, 113] on img at bounding box center [77, 124] width 70 height 35
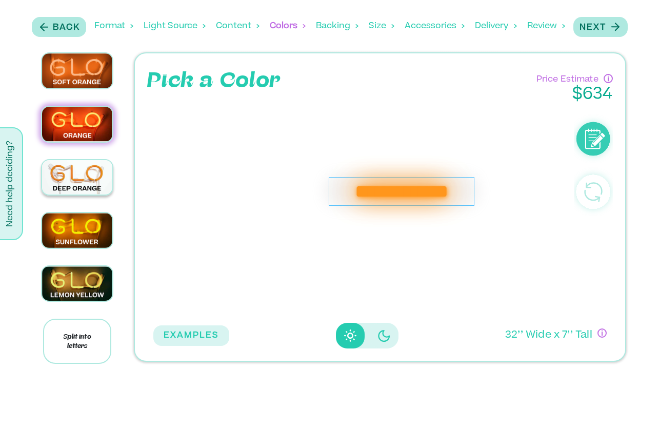
click at [90, 181] on img at bounding box center [77, 177] width 70 height 35
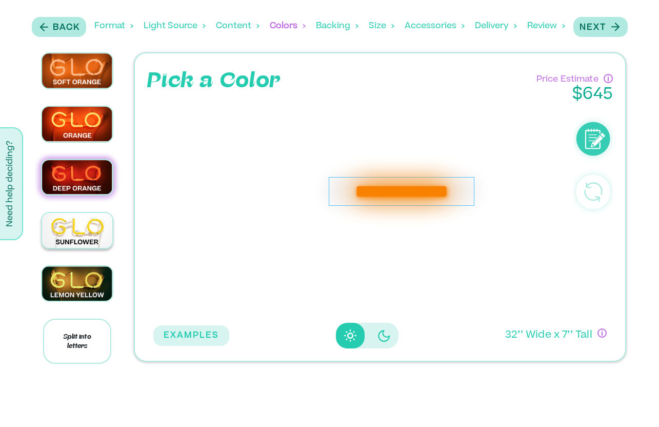
click at [103, 228] on img at bounding box center [77, 230] width 70 height 35
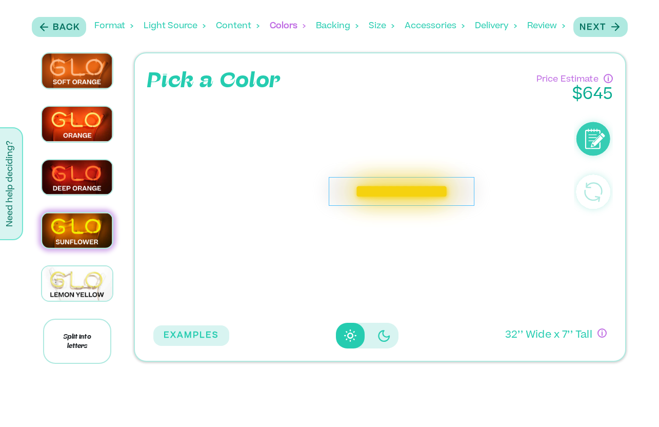
drag, startPoint x: 99, startPoint y: 261, endPoint x: 98, endPoint y: 219, distance: 42.6
click at [98, 141] on div at bounding box center [77, 13] width 101 height 256
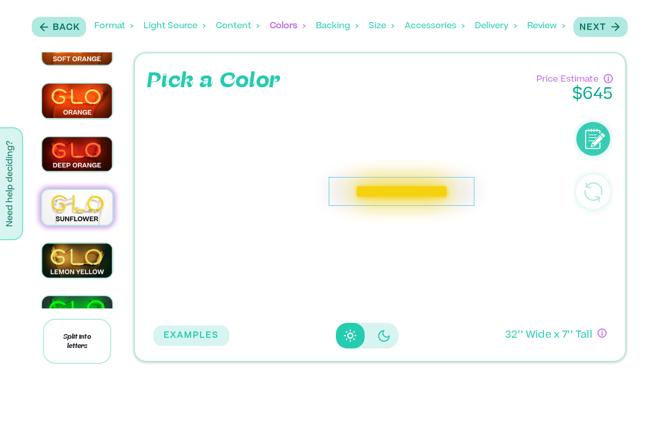
scroll to position [198, 0]
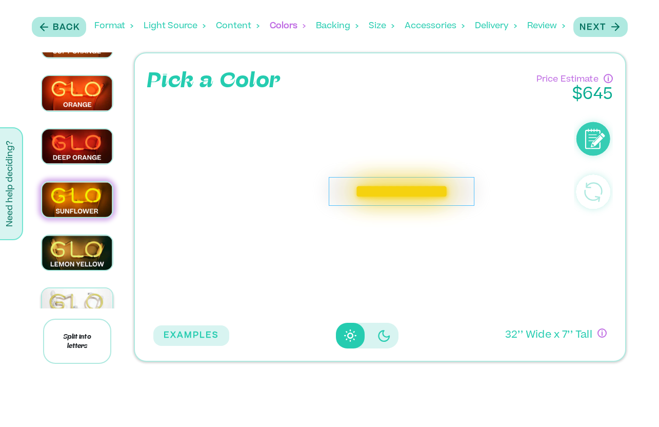
click at [80, 292] on img at bounding box center [77, 305] width 70 height 35
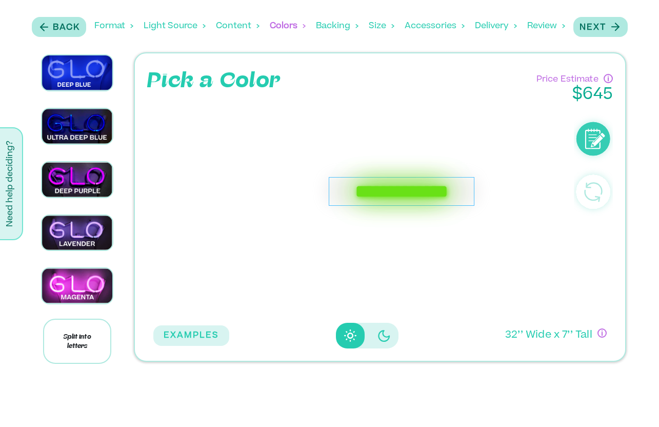
scroll to position [890, 0]
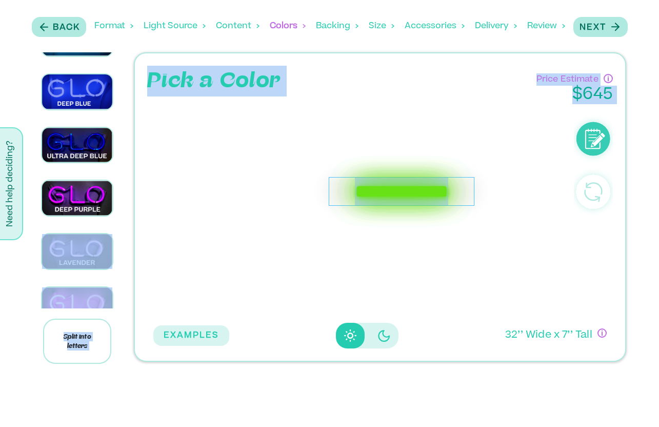
drag, startPoint x: 133, startPoint y: 240, endPoint x: 123, endPoint y: 234, distance: 12.0
click at [123, 234] on div "**********" at bounding box center [330, 213] width 606 height 322
click at [179, 221] on div "**********" at bounding box center [360, 210] width 415 height 213
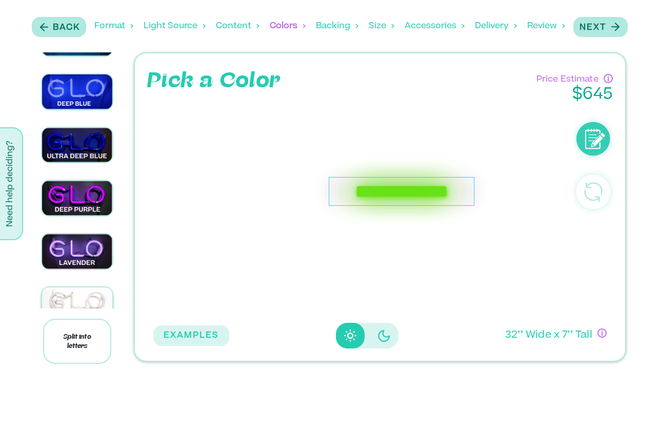
click at [85, 287] on img at bounding box center [77, 304] width 70 height 35
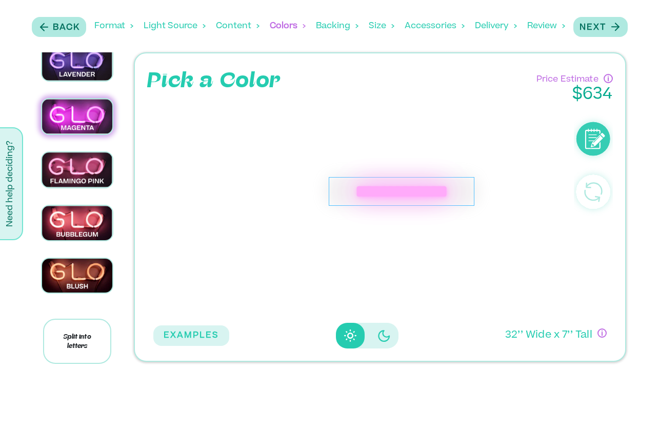
scroll to position [1090, 0]
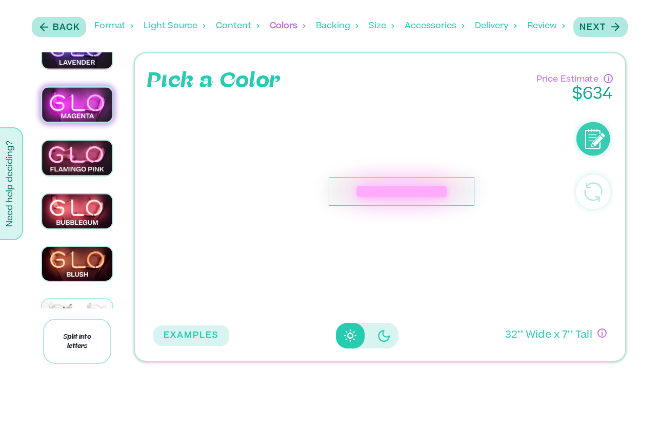
click at [85, 299] on img at bounding box center [77, 316] width 70 height 35
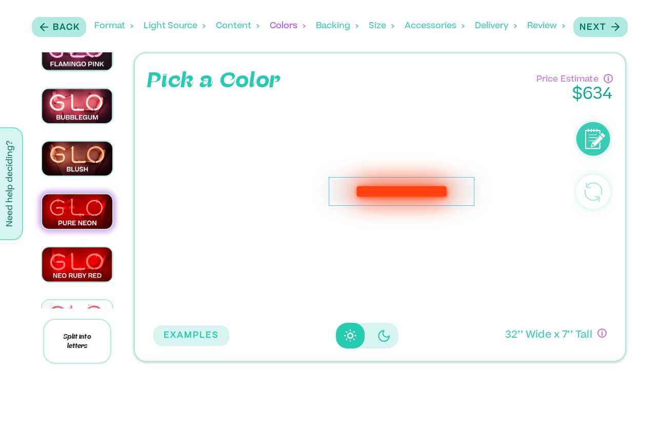
scroll to position [1195, 0]
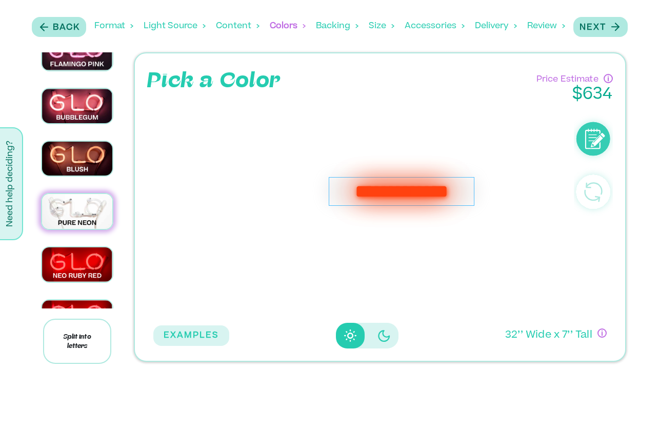
click at [97, 194] on img at bounding box center [77, 211] width 70 height 35
click at [84, 194] on img at bounding box center [77, 211] width 70 height 35
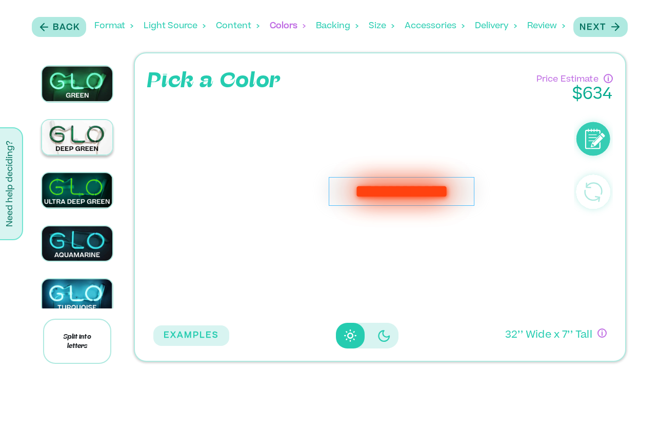
scroll to position [385, 0]
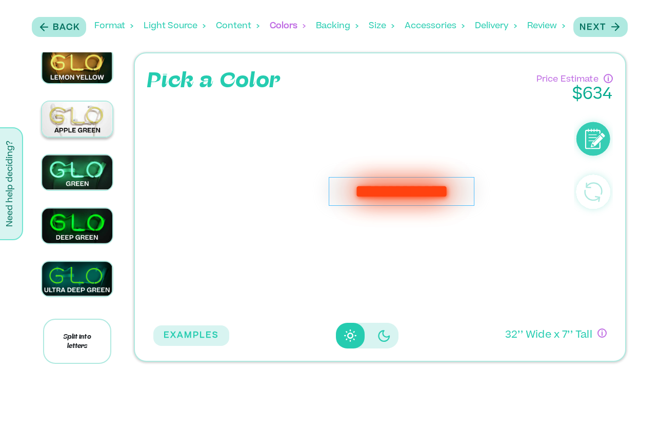
click at [79, 115] on img at bounding box center [77, 119] width 70 height 35
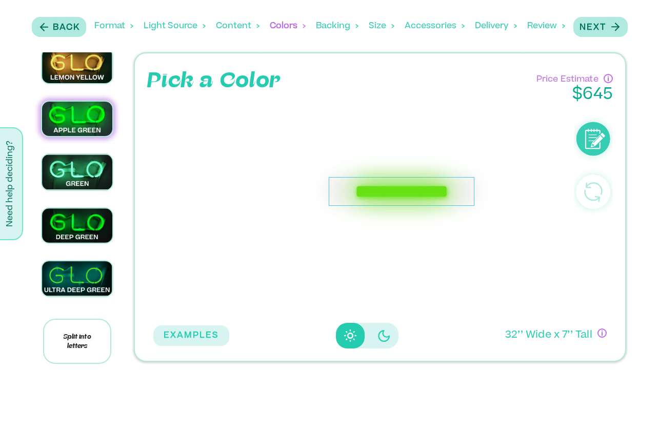
click at [374, 111] on div "**********" at bounding box center [360, 210] width 415 height 213
click at [382, 334] on icon "Disabled elevation buttons" at bounding box center [384, 336] width 12 height 12
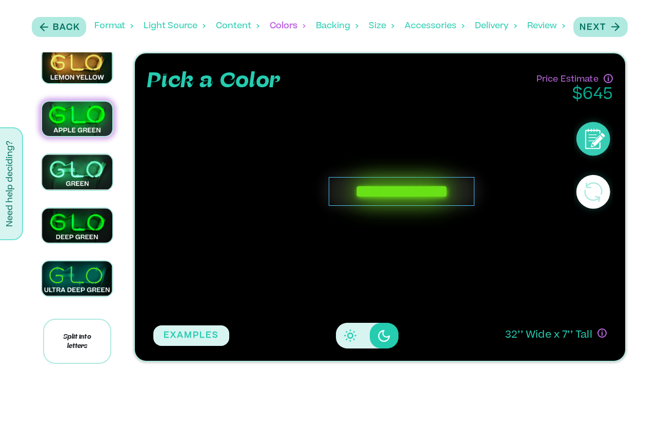
click at [338, 261] on div "**********" at bounding box center [360, 210] width 415 height 213
click at [348, 329] on icon "Disabled elevation buttons" at bounding box center [350, 335] width 12 height 12
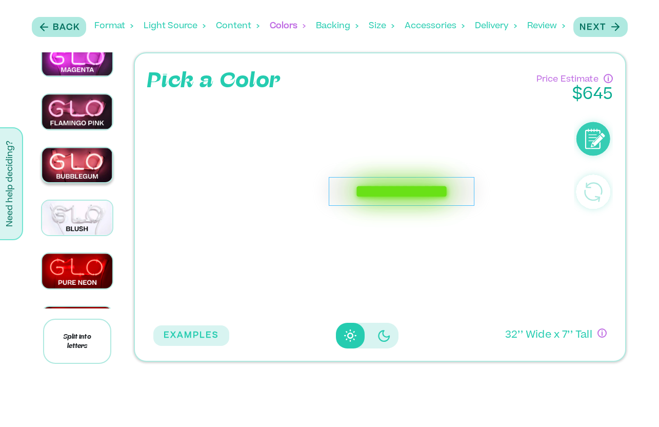
scroll to position [1183, 0]
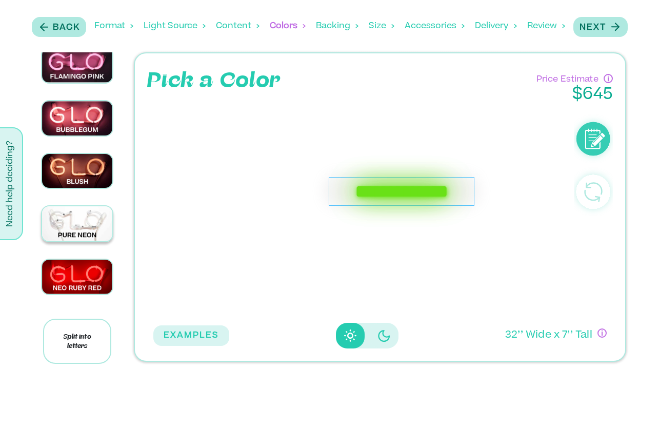
click at [98, 206] on img at bounding box center [77, 223] width 70 height 35
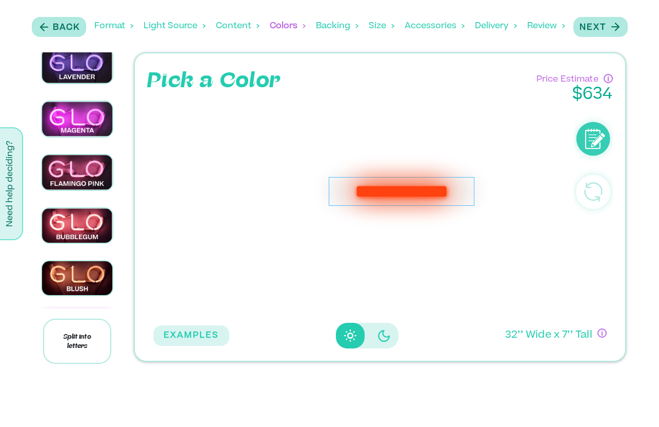
scroll to position [1036, 0]
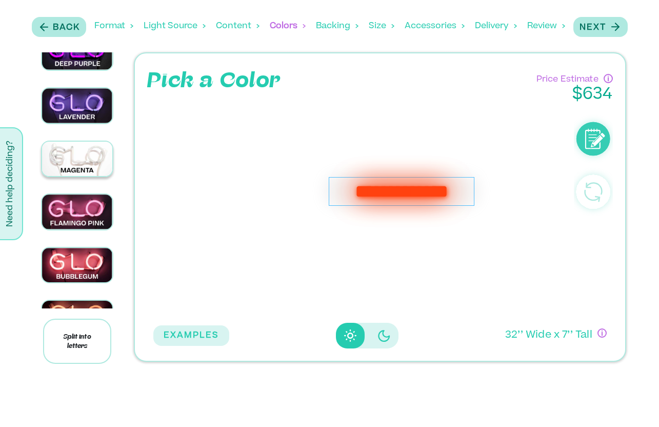
click at [69, 143] on img at bounding box center [77, 159] width 70 height 35
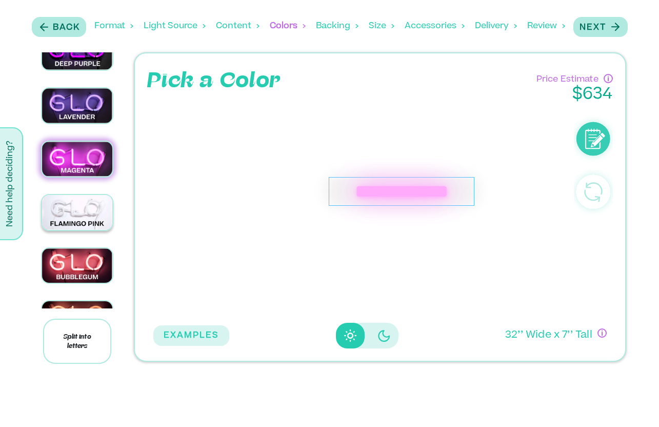
click at [73, 195] on img at bounding box center [77, 212] width 70 height 35
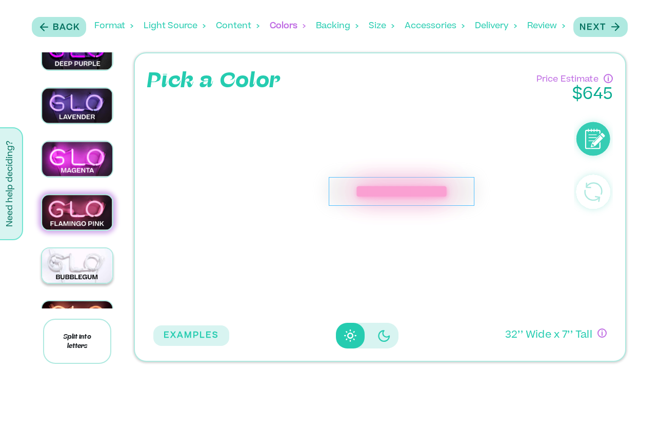
click at [85, 248] on img at bounding box center [77, 265] width 70 height 34
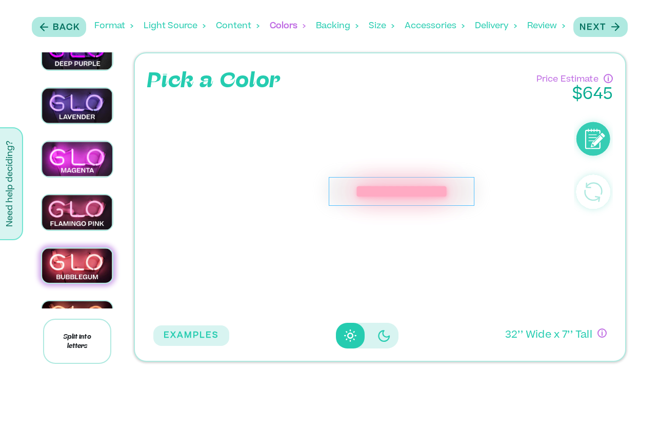
scroll to position [961, 0]
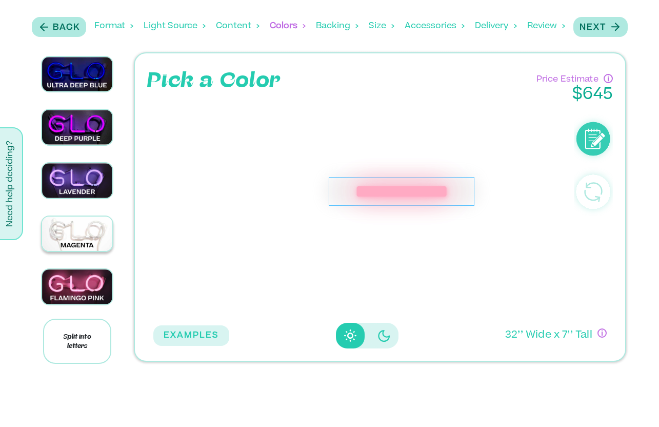
click at [90, 216] on img at bounding box center [77, 233] width 70 height 35
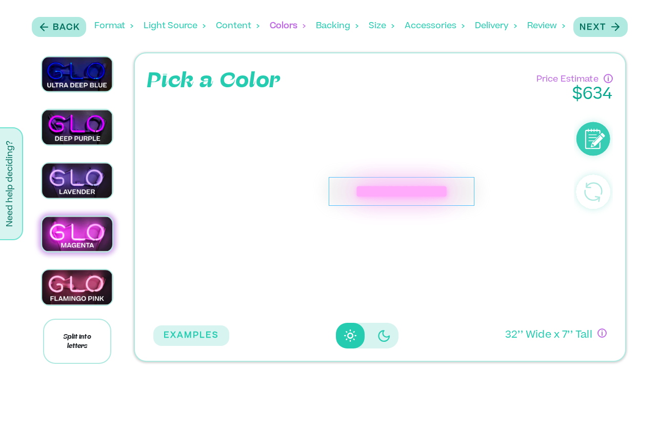
click at [275, 236] on div "**********" at bounding box center [360, 210] width 415 height 213
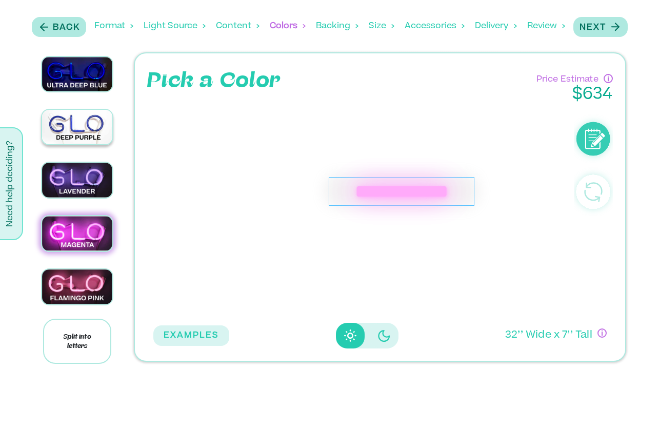
click at [55, 110] on img at bounding box center [77, 127] width 70 height 34
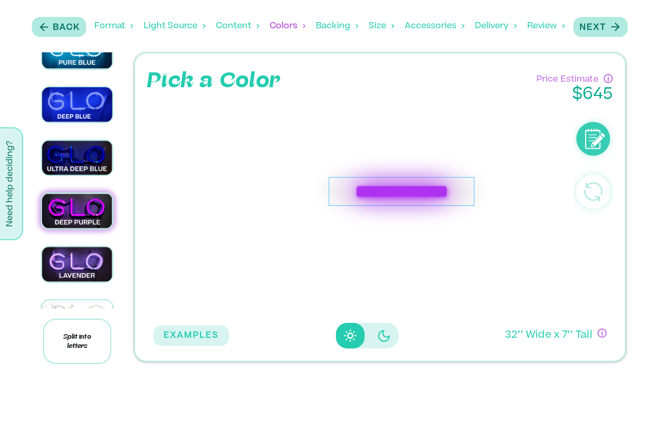
scroll to position [863, 0]
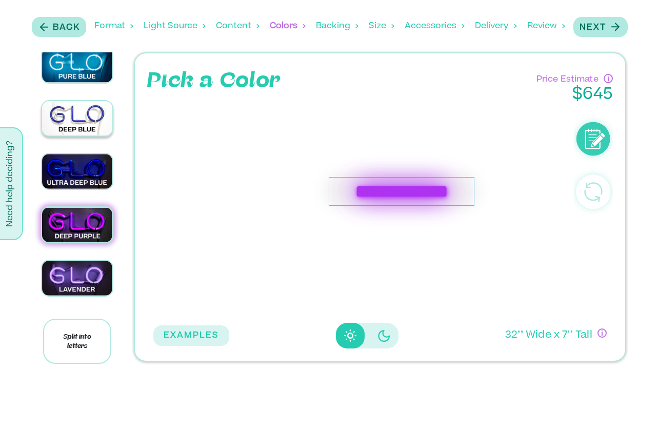
click at [68, 107] on img at bounding box center [77, 118] width 70 height 35
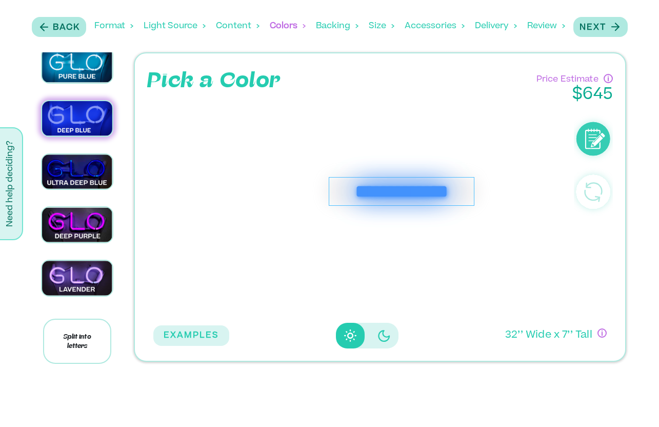
click at [231, 221] on div "**********" at bounding box center [360, 210] width 415 height 213
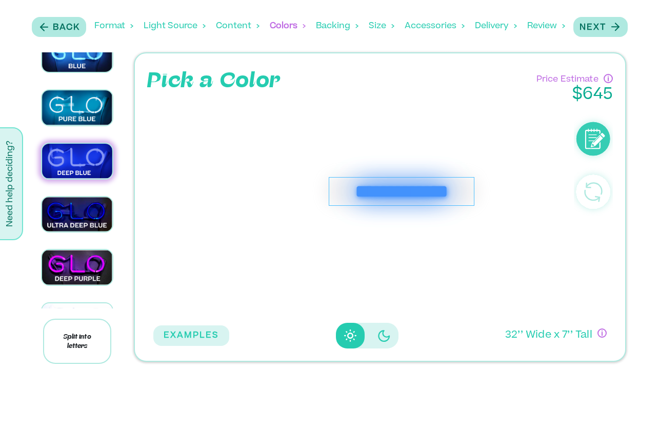
scroll to position [816, 0]
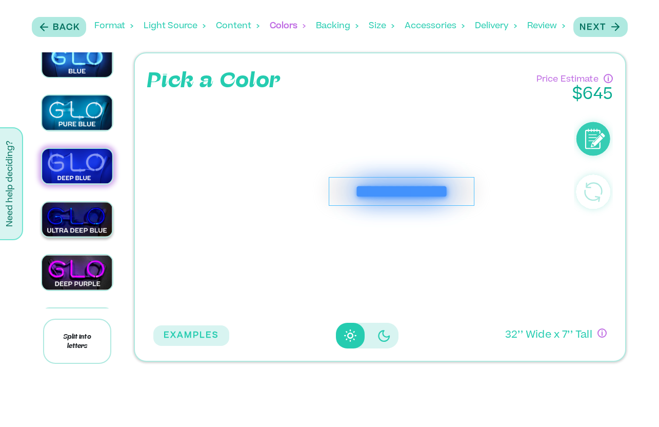
click at [85, 212] on div at bounding box center [77, 219] width 72 height 37
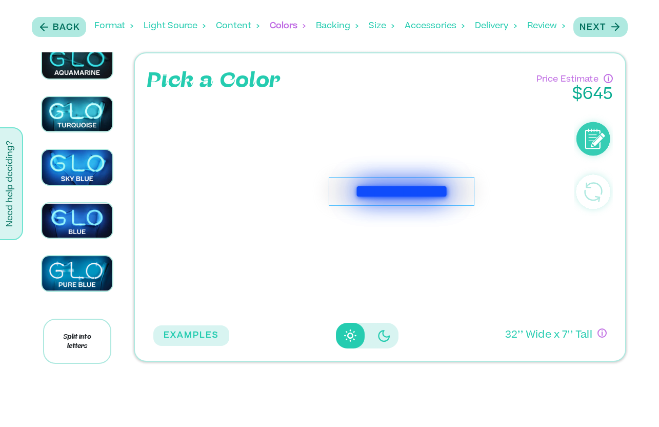
scroll to position [581, 0]
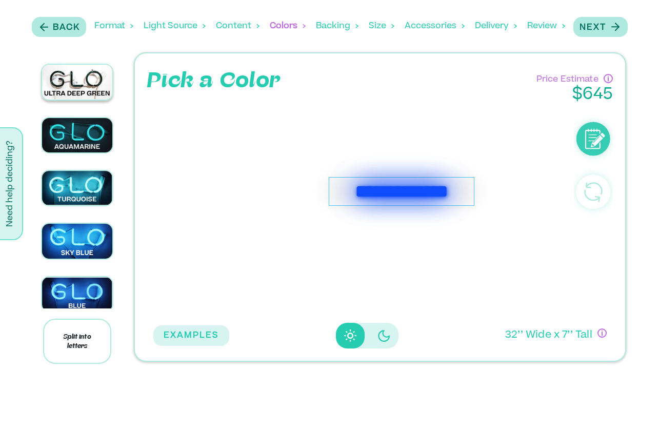
click at [70, 76] on img at bounding box center [77, 82] width 70 height 35
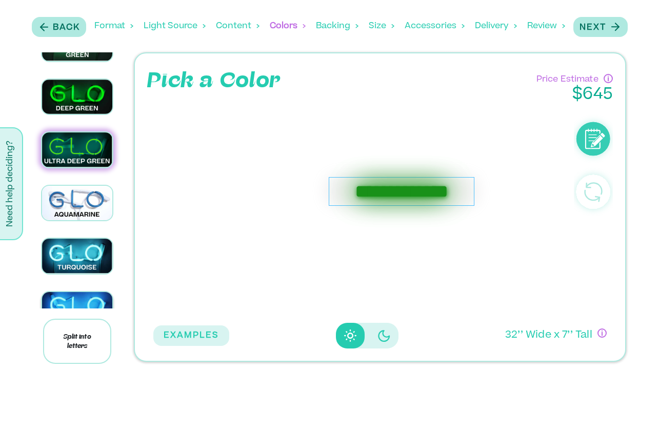
scroll to position [470, 0]
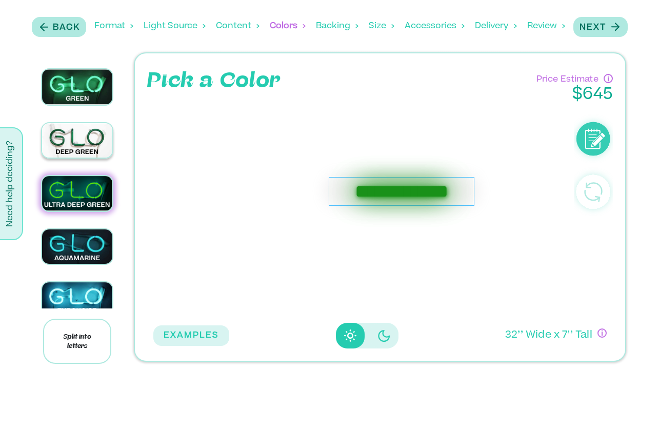
click at [73, 123] on img at bounding box center [77, 140] width 70 height 35
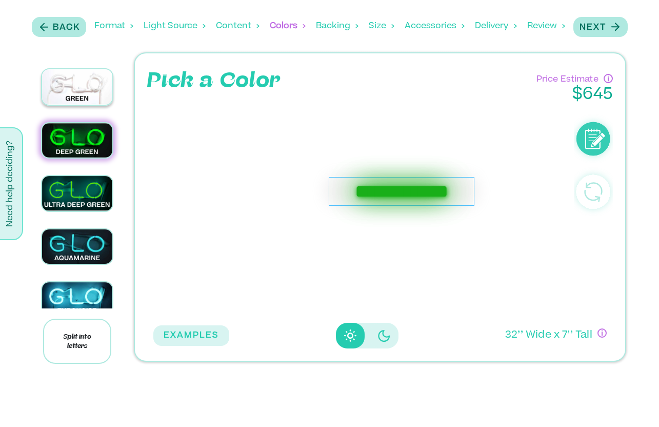
click at [81, 76] on img at bounding box center [77, 86] width 70 height 35
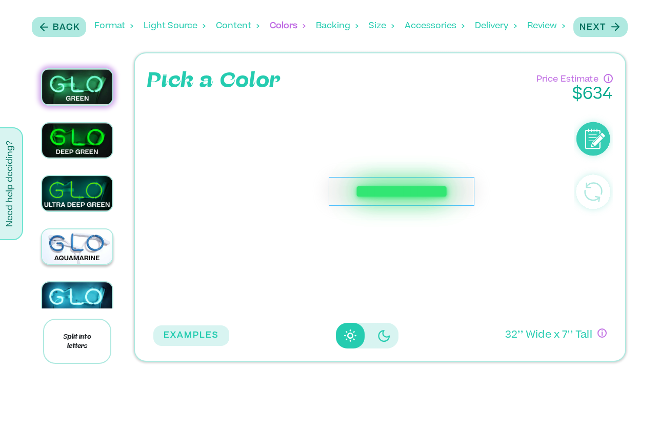
click at [77, 238] on img at bounding box center [77, 246] width 70 height 35
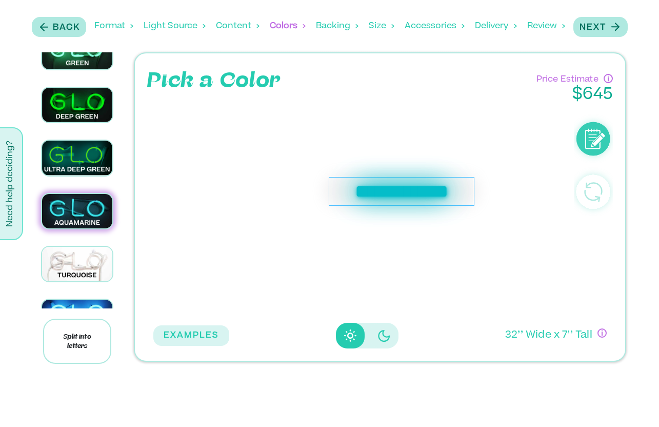
scroll to position [520, 0]
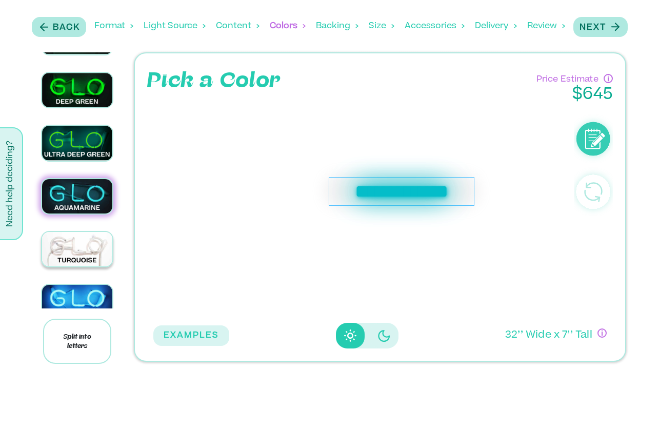
click at [77, 241] on img at bounding box center [77, 249] width 70 height 35
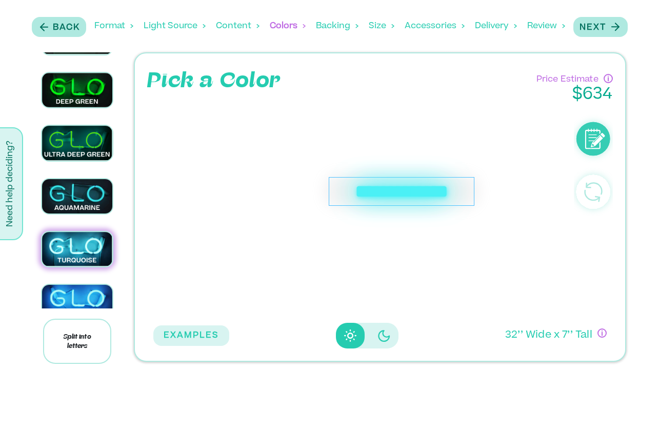
scroll to position [542, 0]
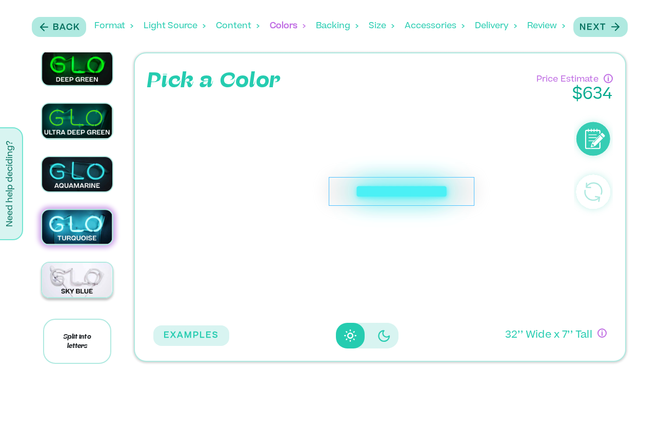
click at [95, 275] on img at bounding box center [77, 280] width 70 height 34
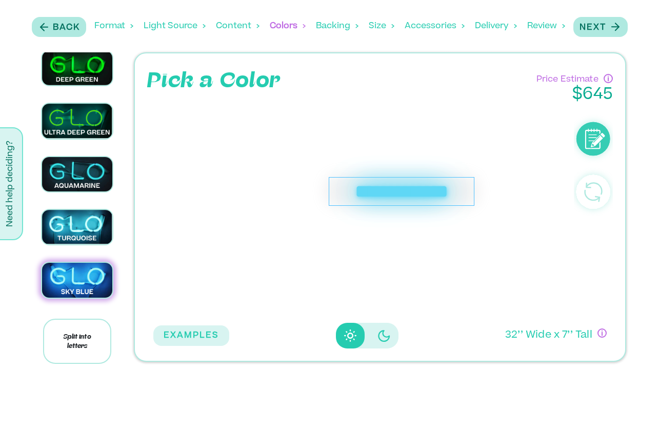
click at [338, 293] on div "**********" at bounding box center [360, 210] width 415 height 213
click at [298, 119] on div "**********" at bounding box center [360, 210] width 415 height 213
click at [598, 22] on p "Next" at bounding box center [593, 28] width 27 height 12
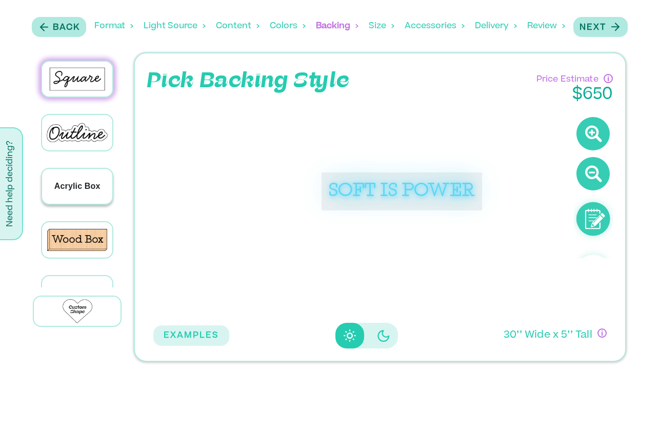
click at [69, 184] on p "Acrylic Box" at bounding box center [77, 186] width 46 height 12
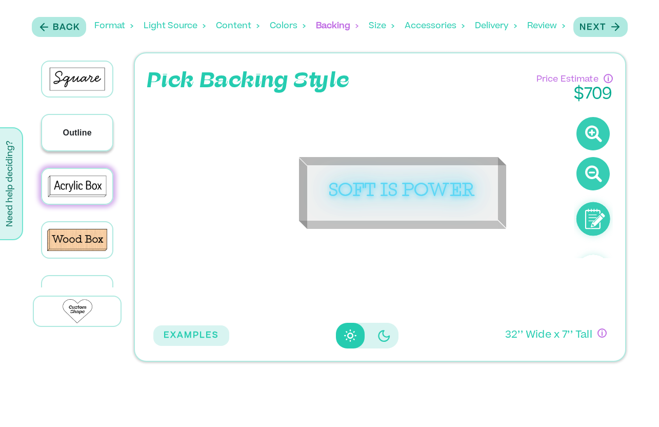
click at [69, 138] on div "Outline" at bounding box center [77, 132] width 70 height 35
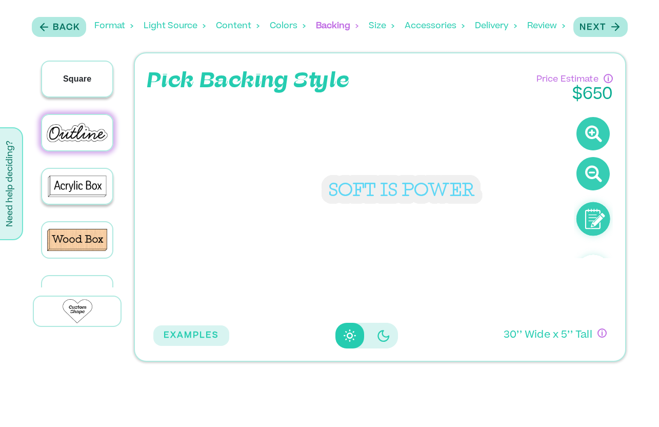
click at [71, 85] on div "Square" at bounding box center [77, 79] width 70 height 35
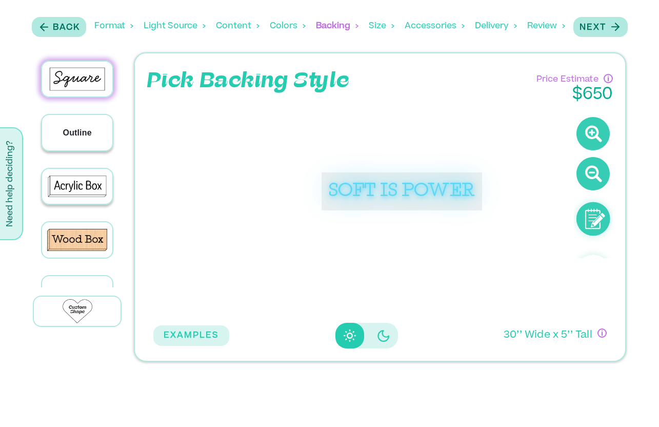
click at [86, 127] on p "Outline" at bounding box center [77, 133] width 29 height 12
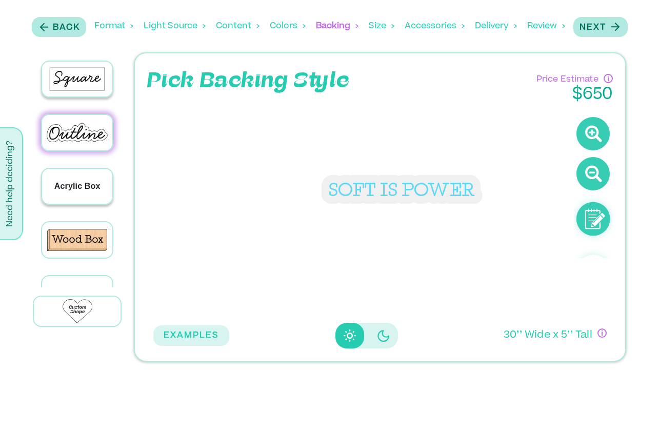
click at [83, 183] on p "Acrylic Box" at bounding box center [77, 186] width 46 height 12
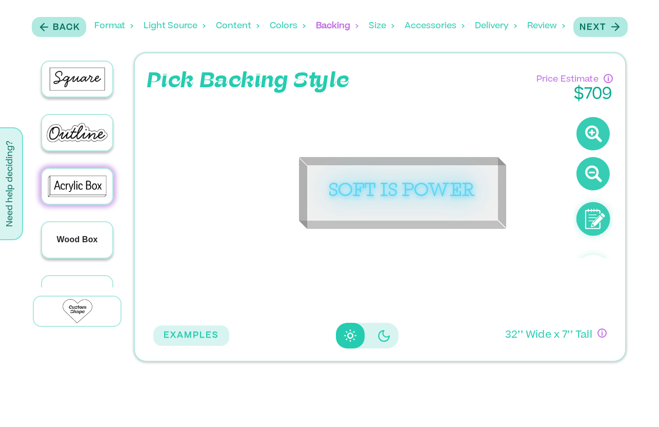
click at [89, 222] on div "Wood Box" at bounding box center [77, 239] width 70 height 35
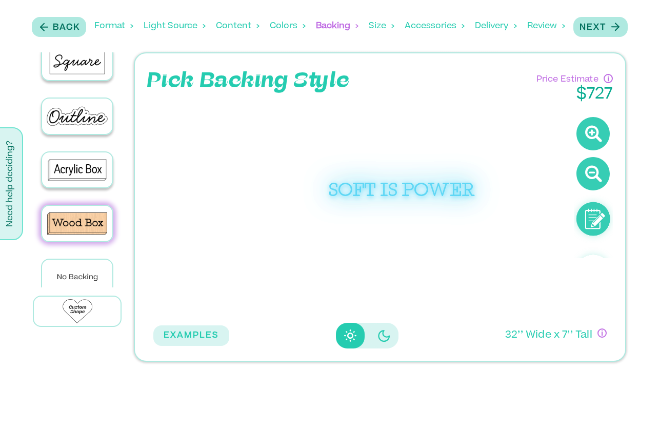
scroll to position [15, 0]
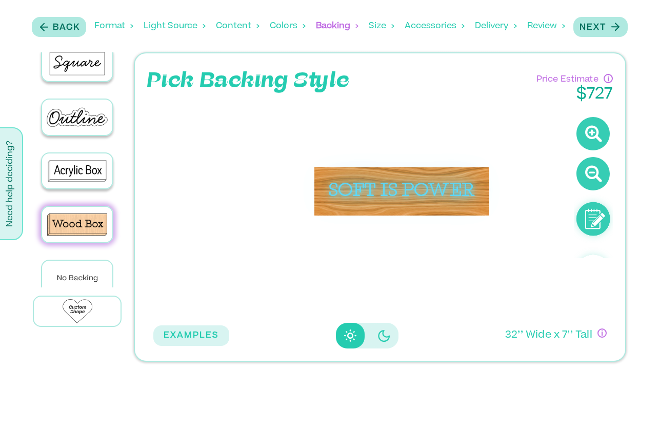
click at [122, 194] on div at bounding box center [77, 206] width 101 height 309
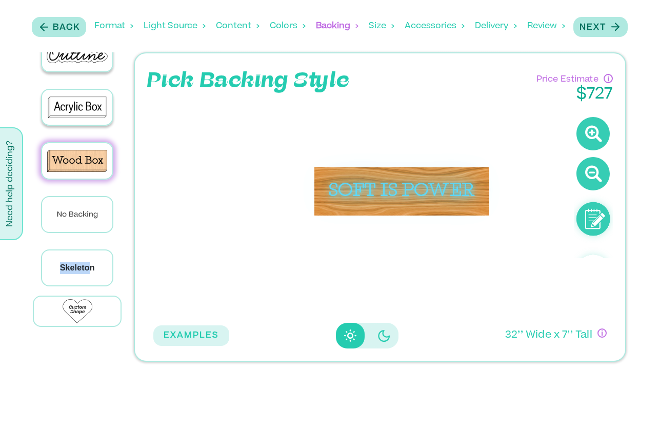
drag, startPoint x: 88, startPoint y: 257, endPoint x: 88, endPoint y: 241, distance: 15.9
click at [88, 250] on div "Skeleton" at bounding box center [77, 267] width 70 height 35
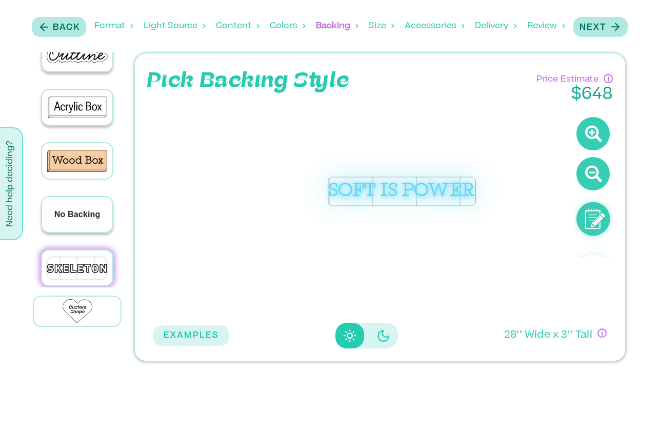
click at [89, 208] on p "No Backing" at bounding box center [77, 214] width 46 height 12
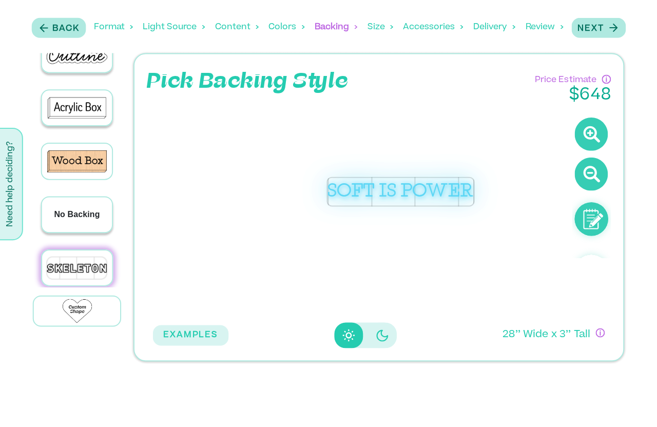
scroll to position [77, 0]
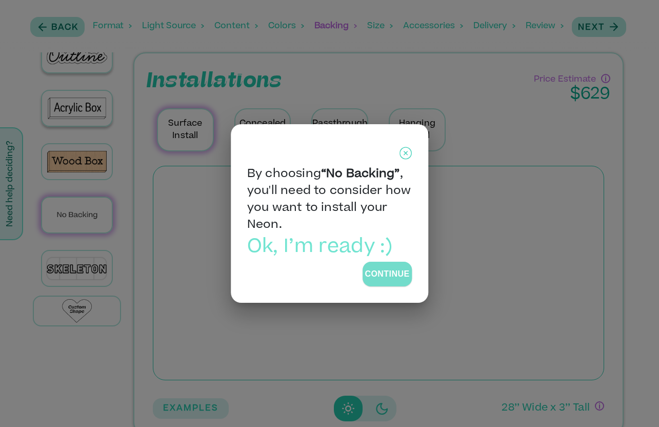
drag, startPoint x: 401, startPoint y: 264, endPoint x: 410, endPoint y: 255, distance: 13.1
click at [410, 255] on div "By choosing “No Backing” , you'll need to consider how you want to install your…" at bounding box center [329, 226] width 165 height 120
click at [398, 269] on button "Continue" at bounding box center [387, 274] width 49 height 26
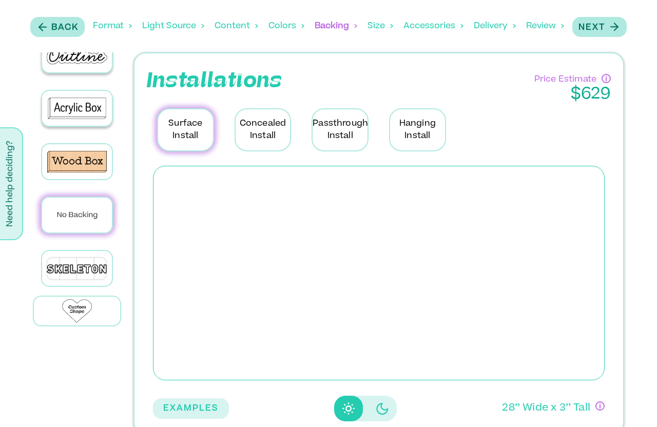
scroll to position [16, 0]
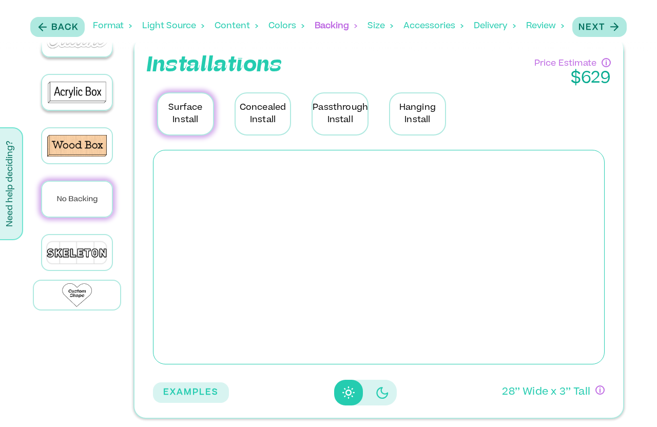
click at [262, 123] on p "Concealed Install" at bounding box center [262, 113] width 57 height 43
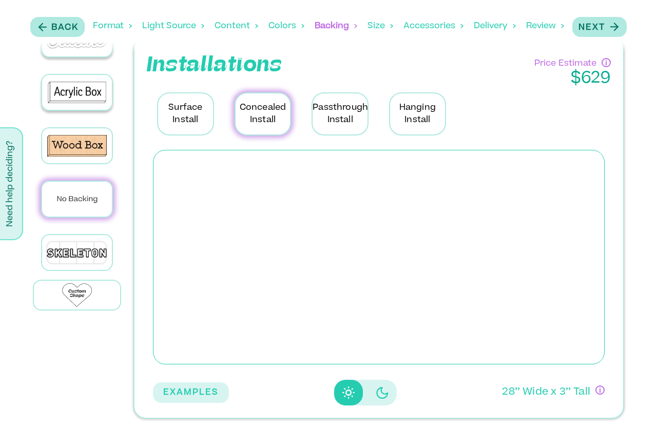
click at [331, 118] on p "Passthrough Install" at bounding box center [339, 113] width 57 height 43
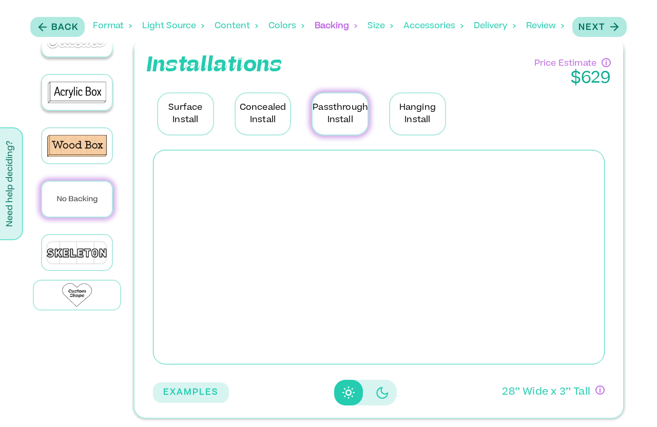
click at [402, 109] on p "Hanging Install" at bounding box center [417, 113] width 57 height 43
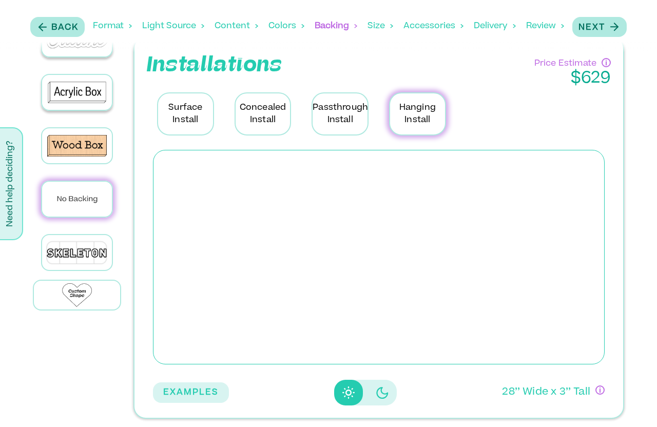
click at [166, 27] on div "Light Source" at bounding box center [173, 26] width 62 height 32
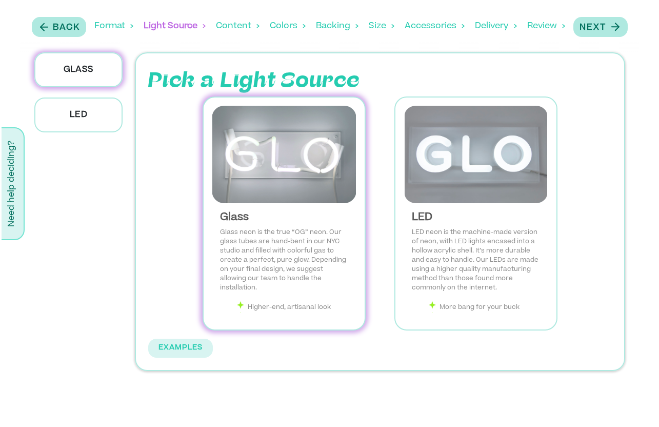
scroll to position [0, 0]
click at [287, 24] on div "Colors" at bounding box center [288, 26] width 36 height 32
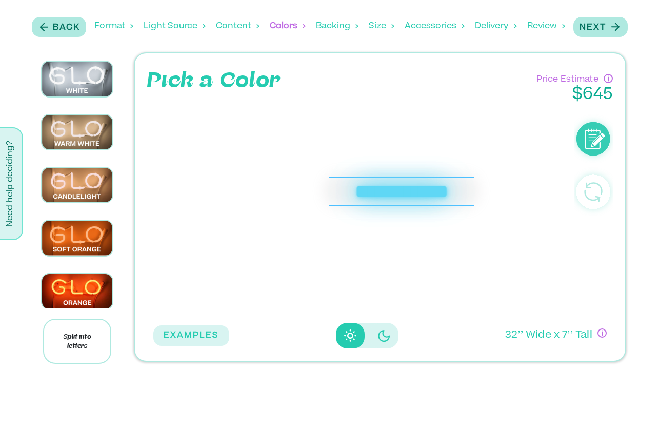
click at [441, 237] on div "**********" at bounding box center [360, 210] width 415 height 213
